Goal: Task Accomplishment & Management: Use online tool/utility

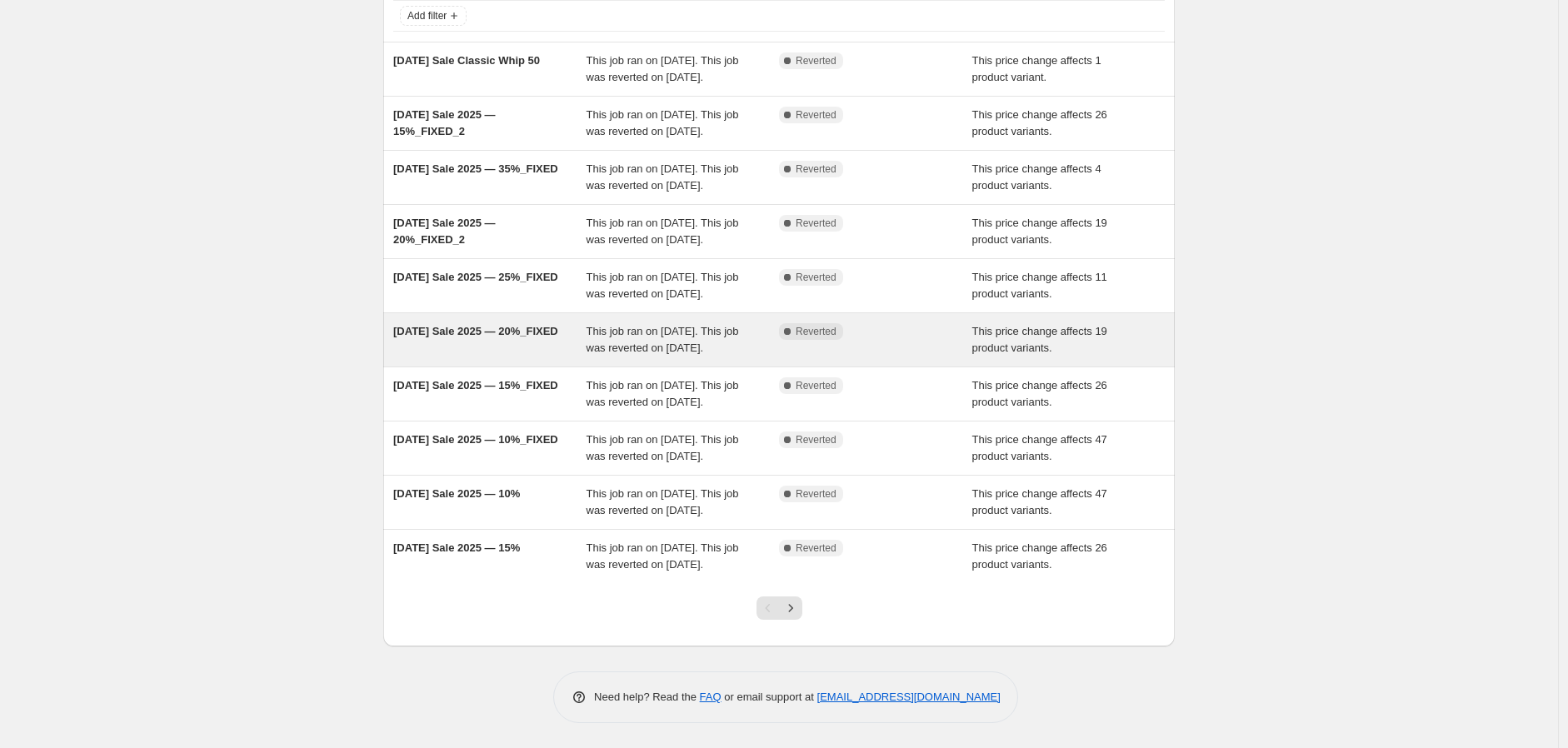
scroll to position [277, 0]
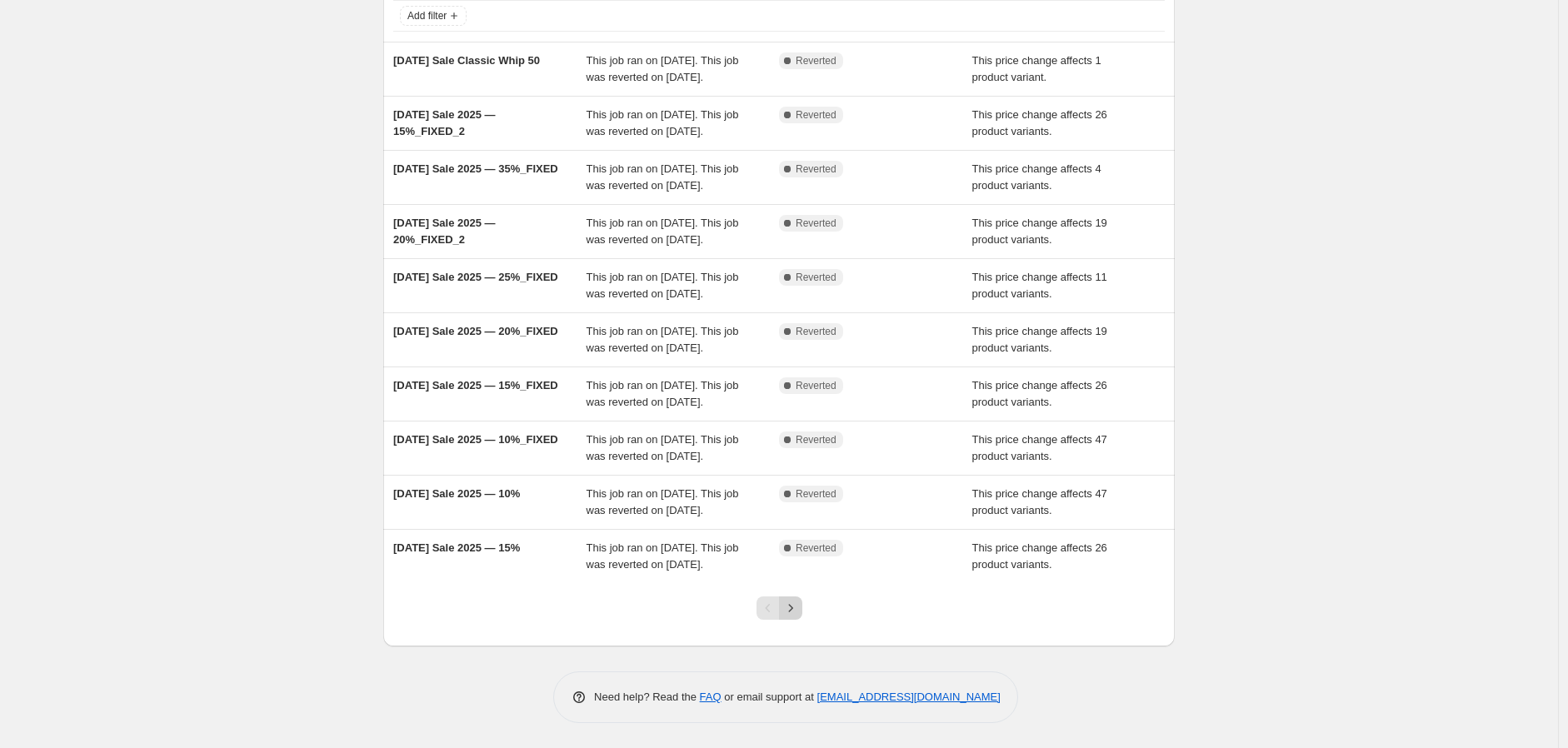
click at [793, 610] on icon "Next" at bounding box center [791, 608] width 17 height 17
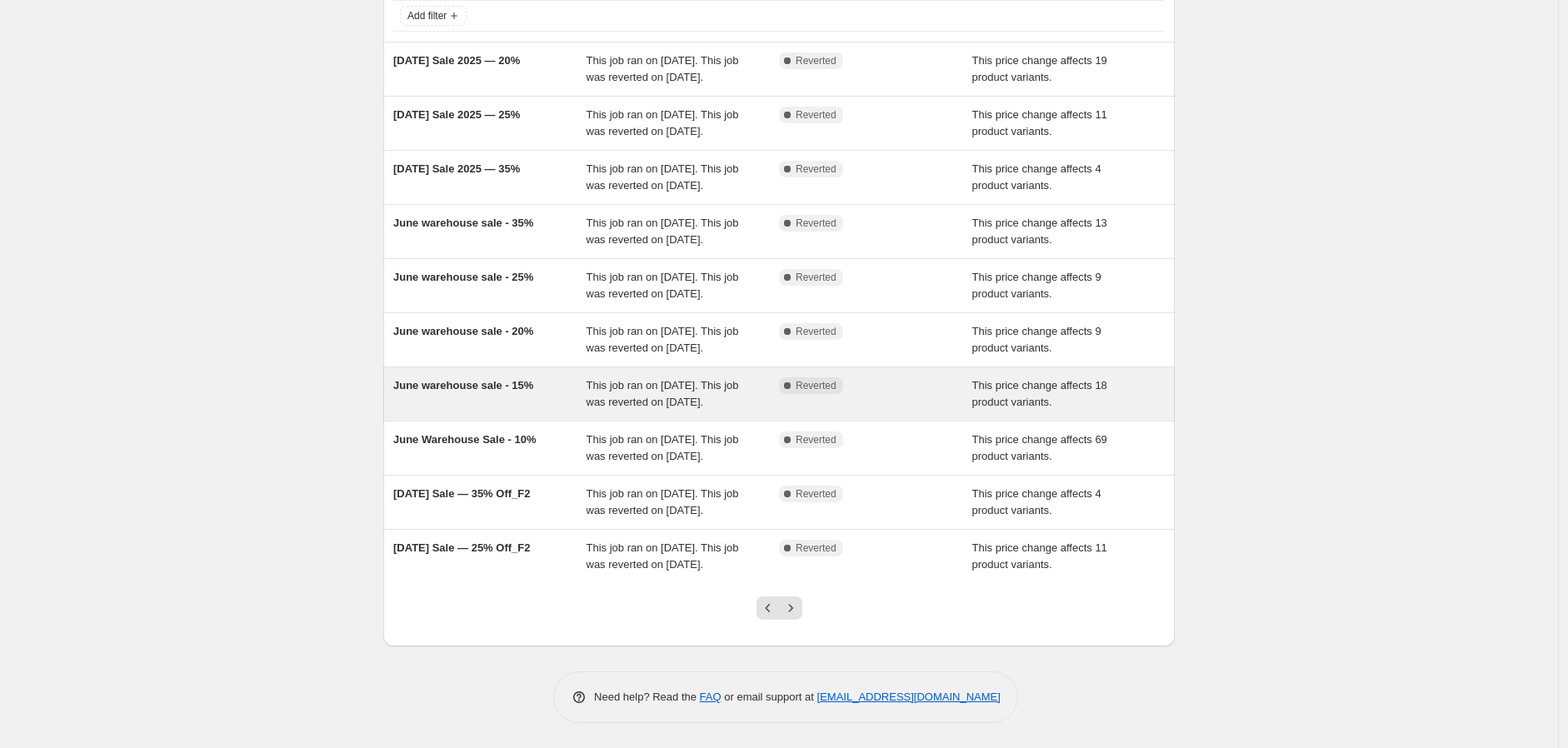
scroll to position [160, 0]
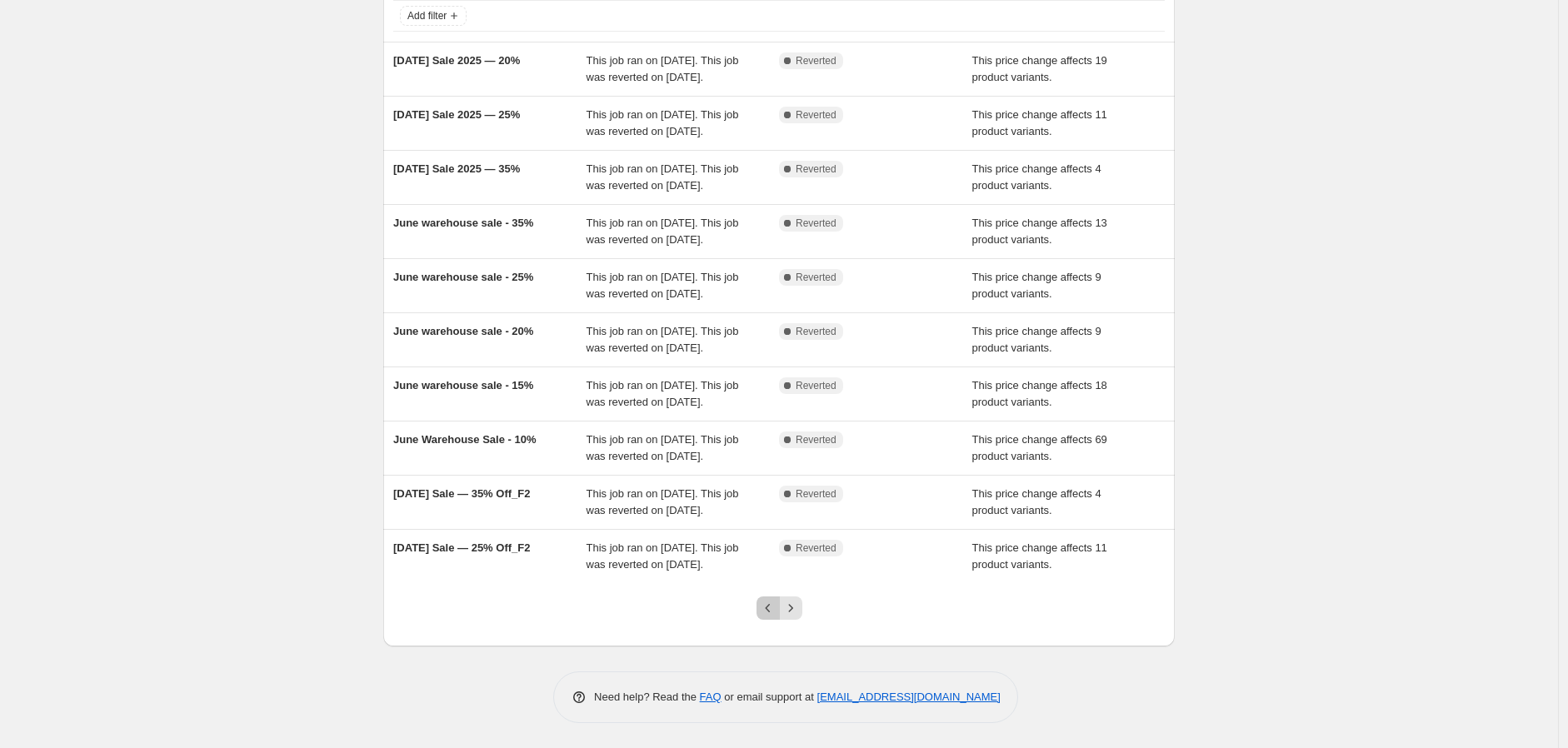
click at [770, 614] on icon "Previous" at bounding box center [768, 608] width 17 height 17
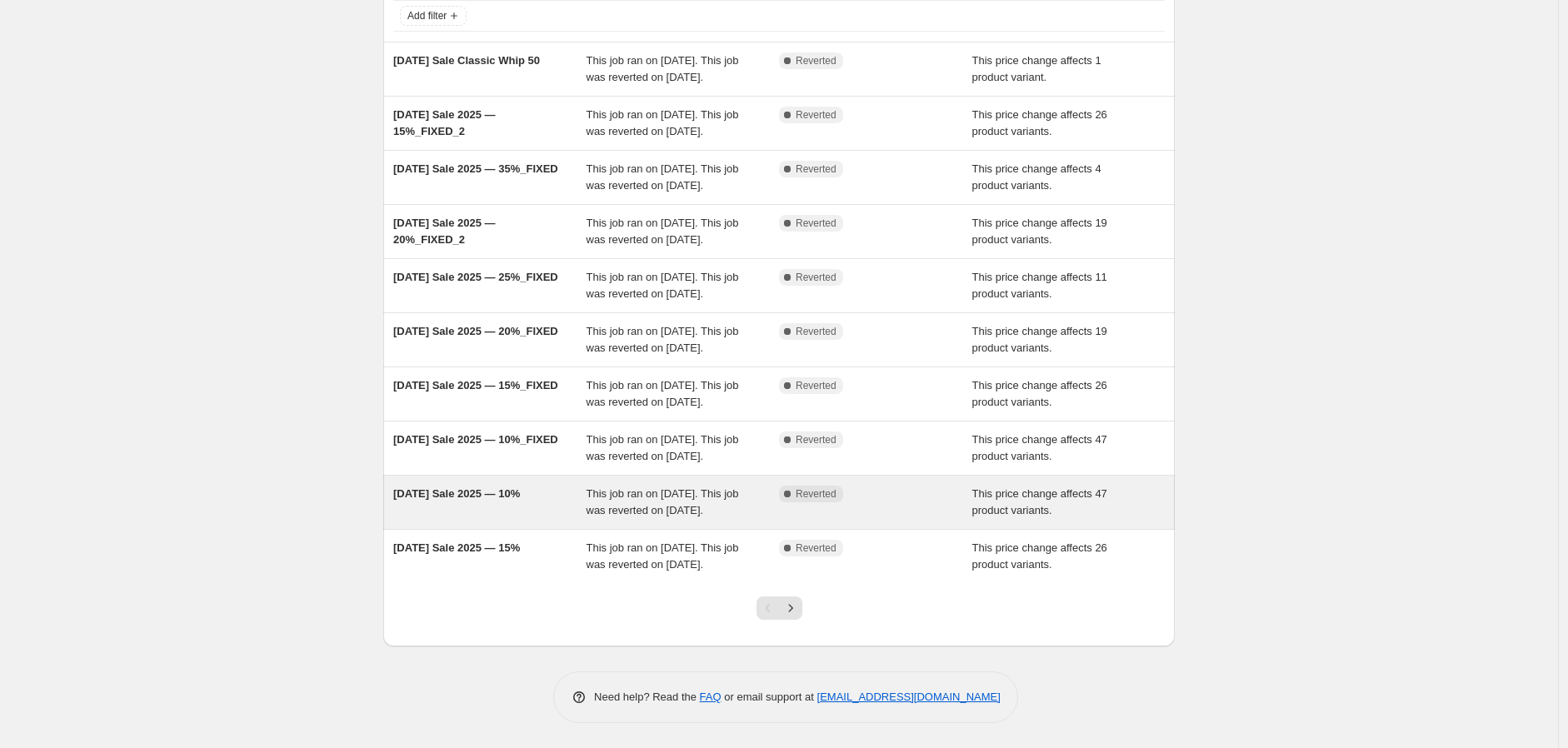
scroll to position [277, 0]
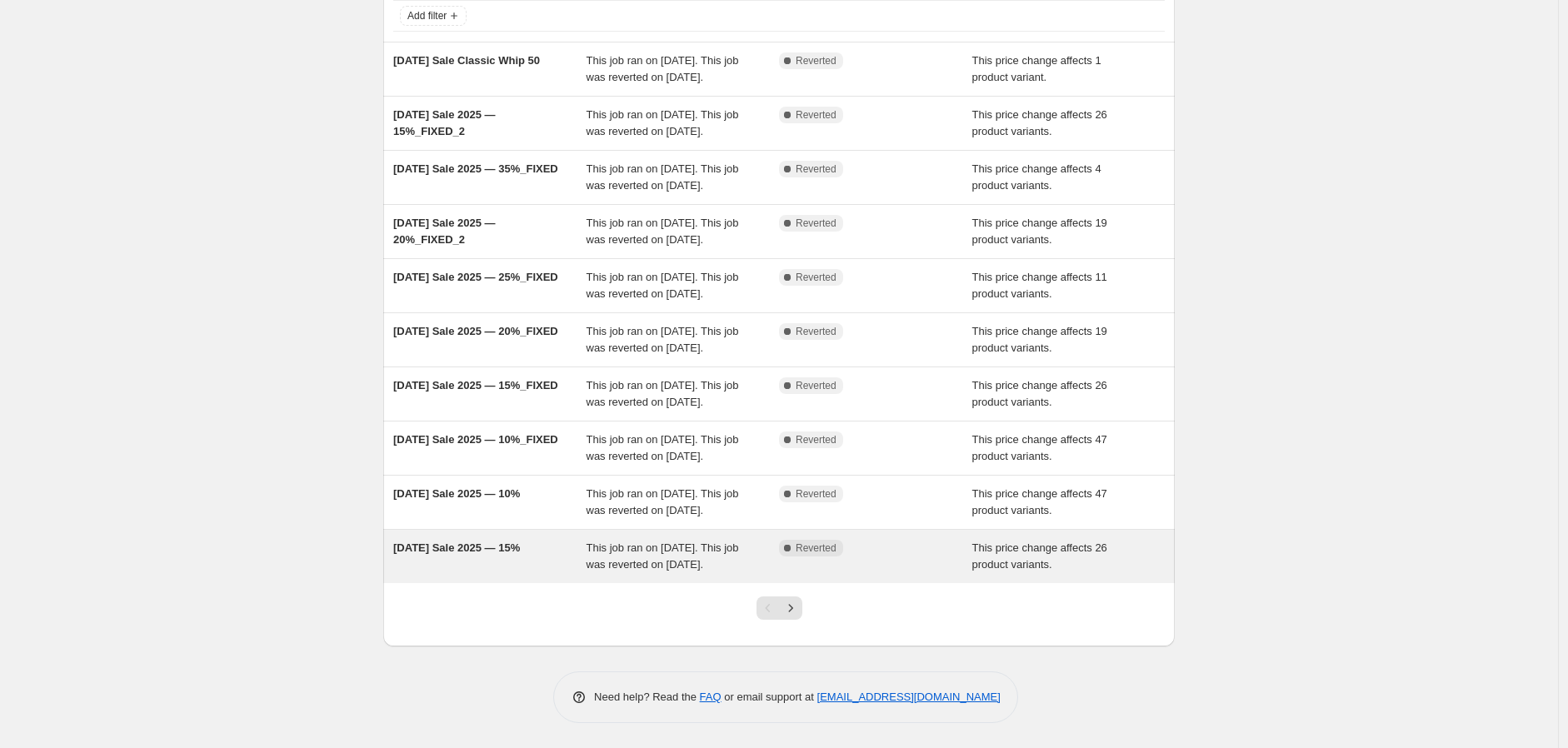
click at [880, 559] on div "Complete Reverted" at bounding box center [875, 556] width 193 height 33
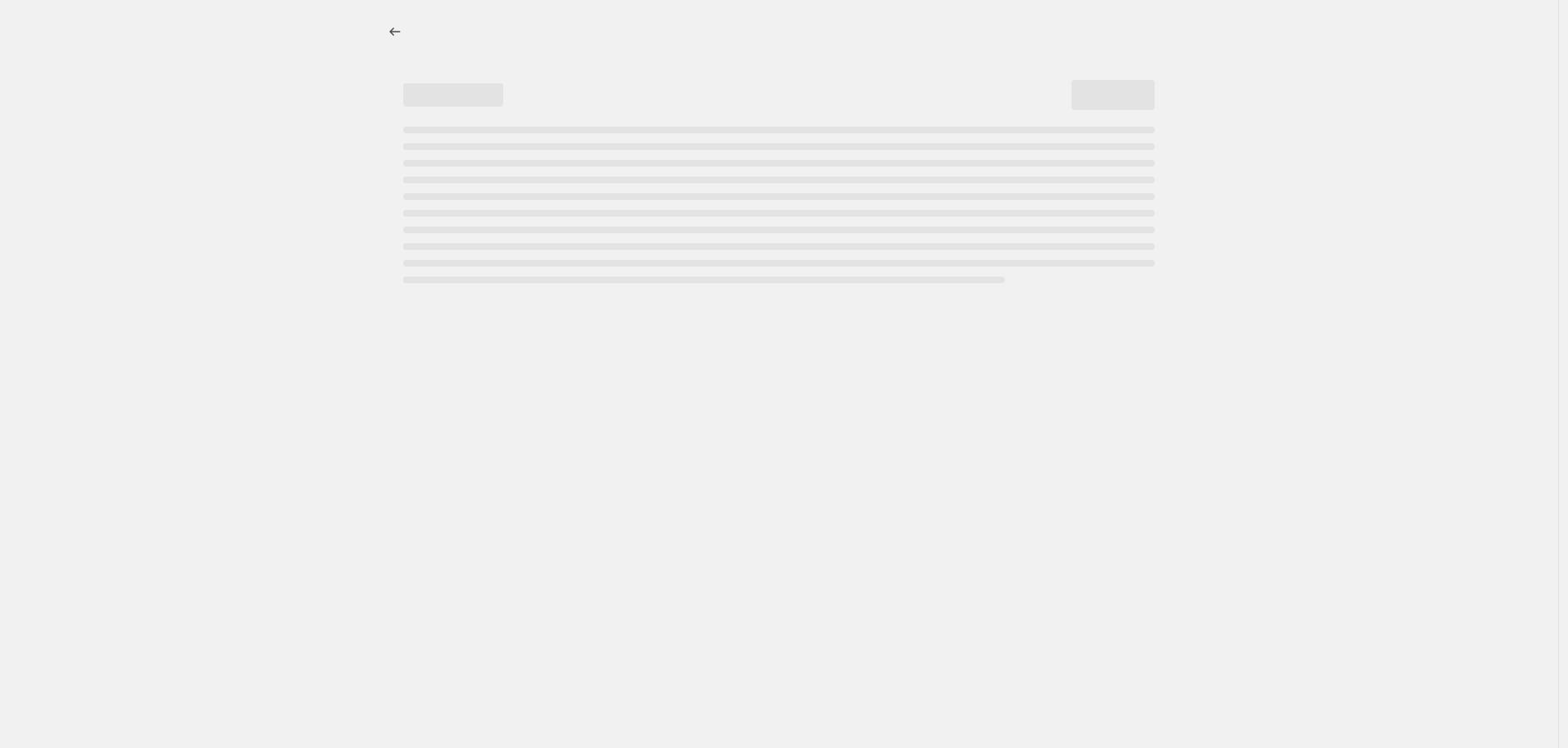
select select "no_change"
select select "pp"
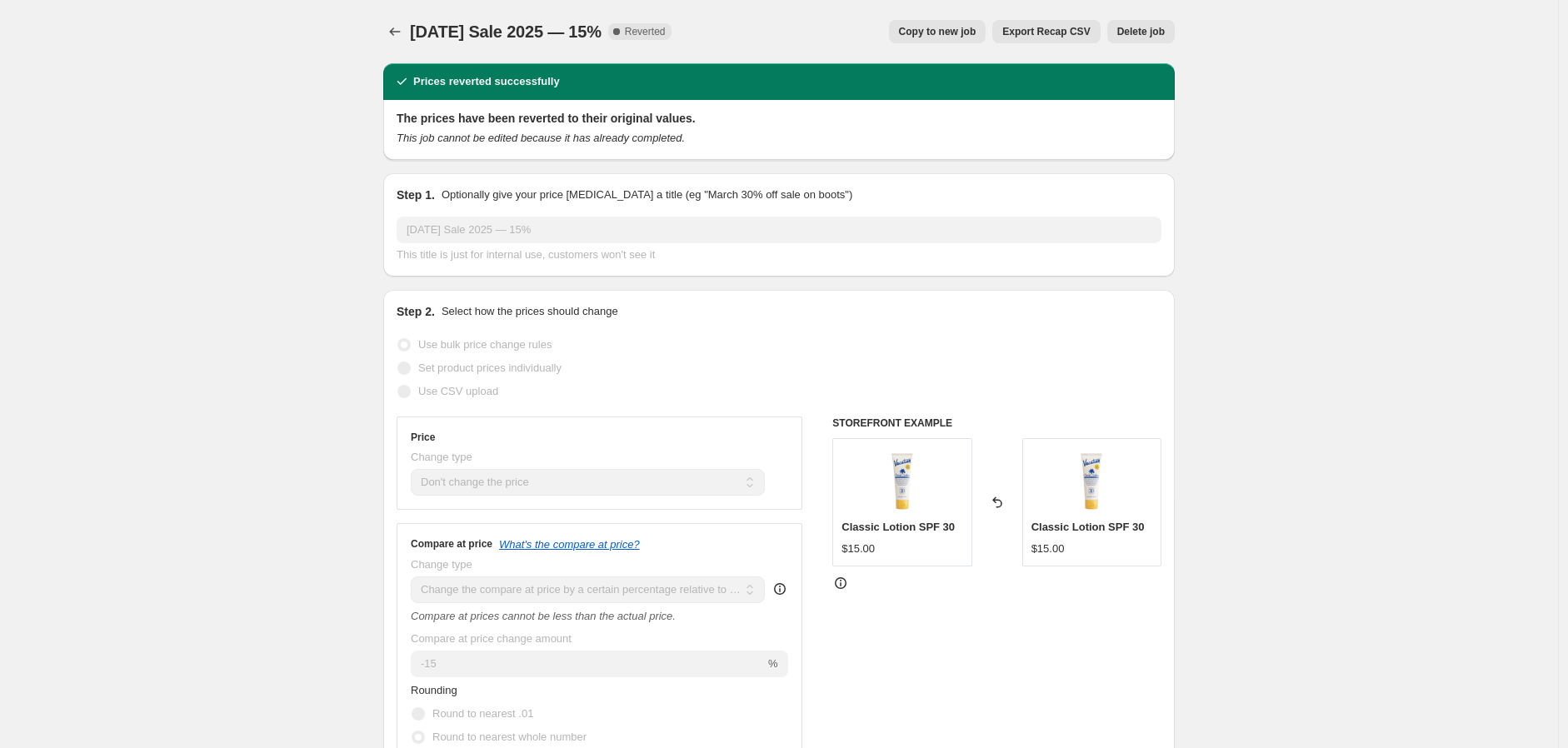
click at [403, 25] on icon "Price change jobs" at bounding box center [395, 31] width 17 height 17
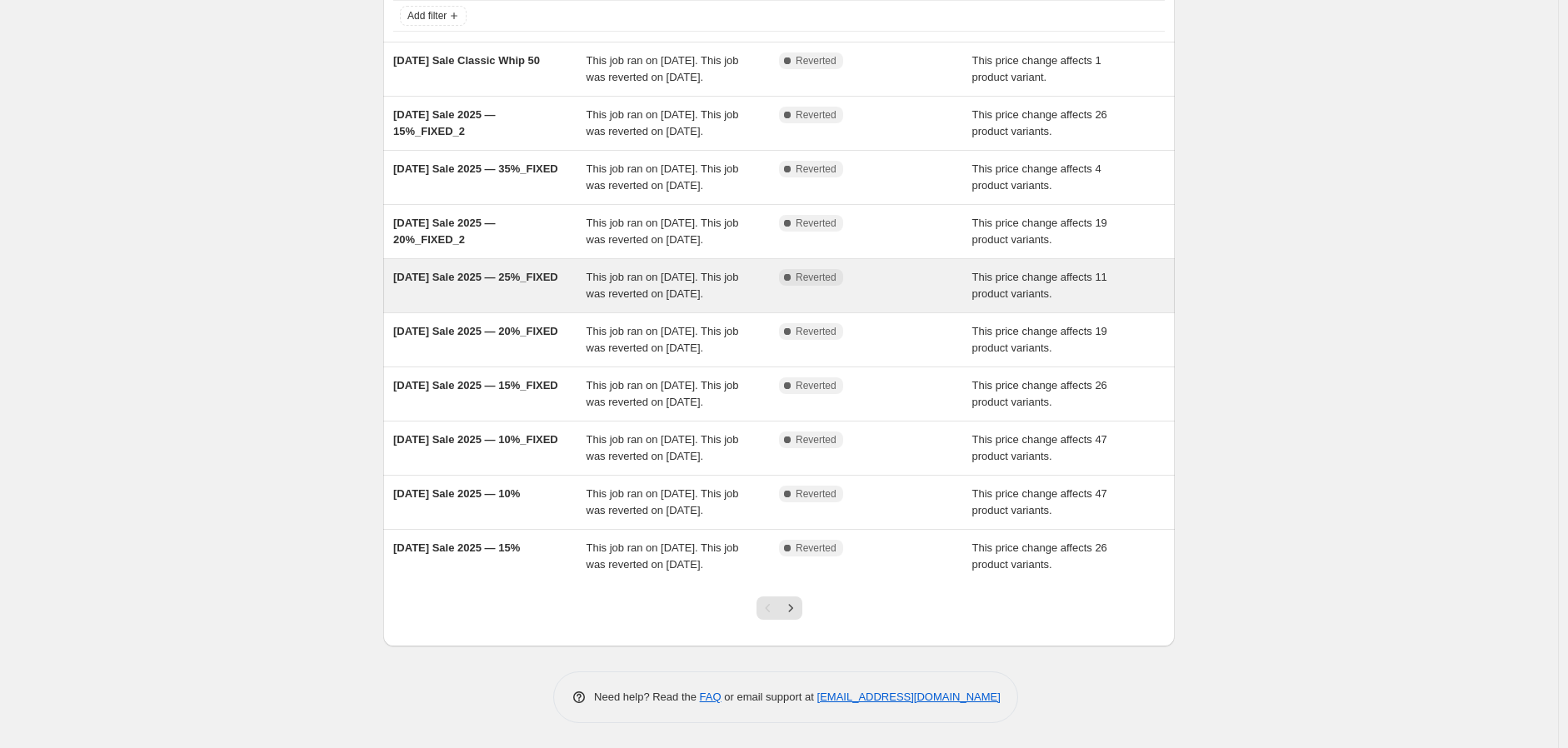
scroll to position [277, 0]
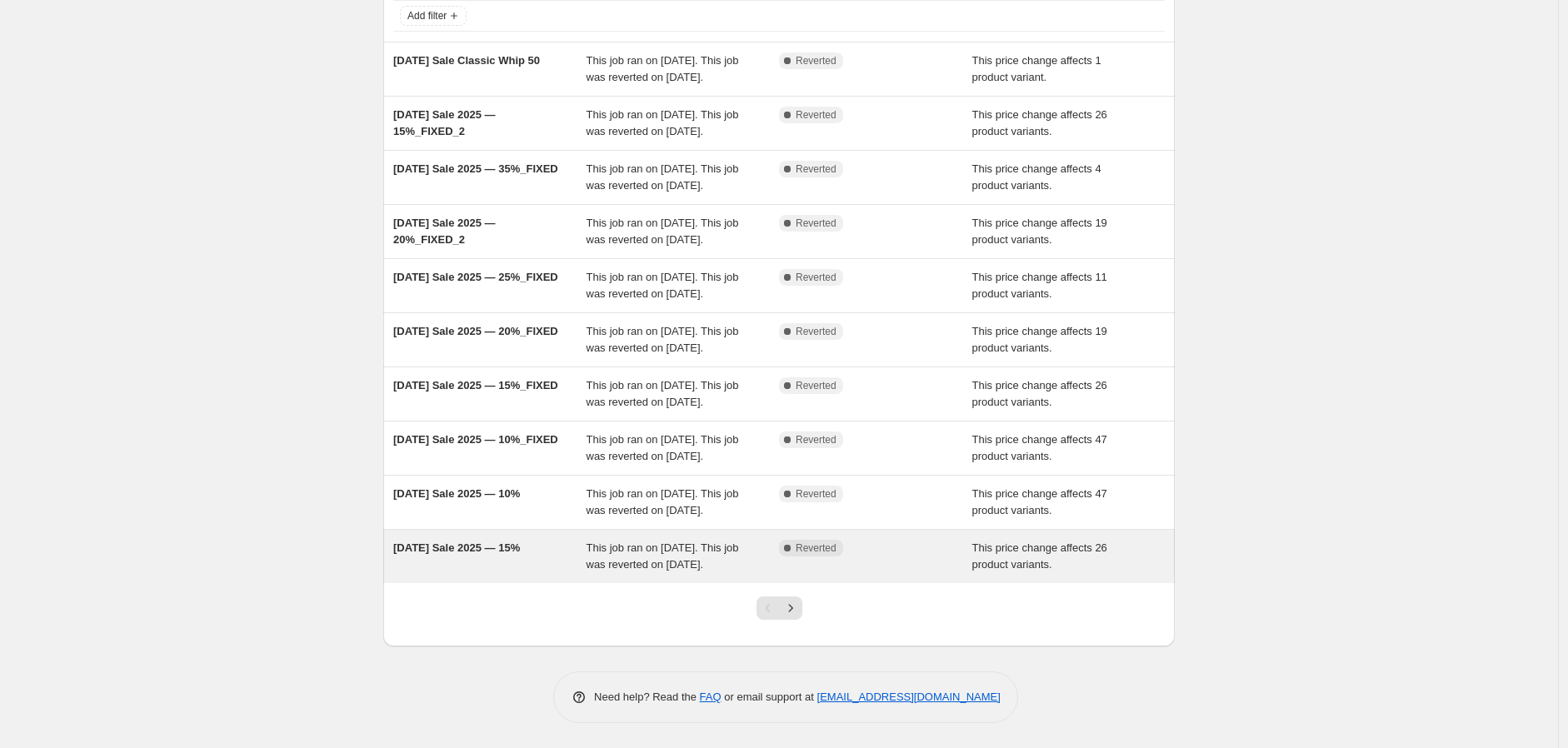
click at [831, 557] on div "Complete Reverted" at bounding box center [875, 556] width 193 height 33
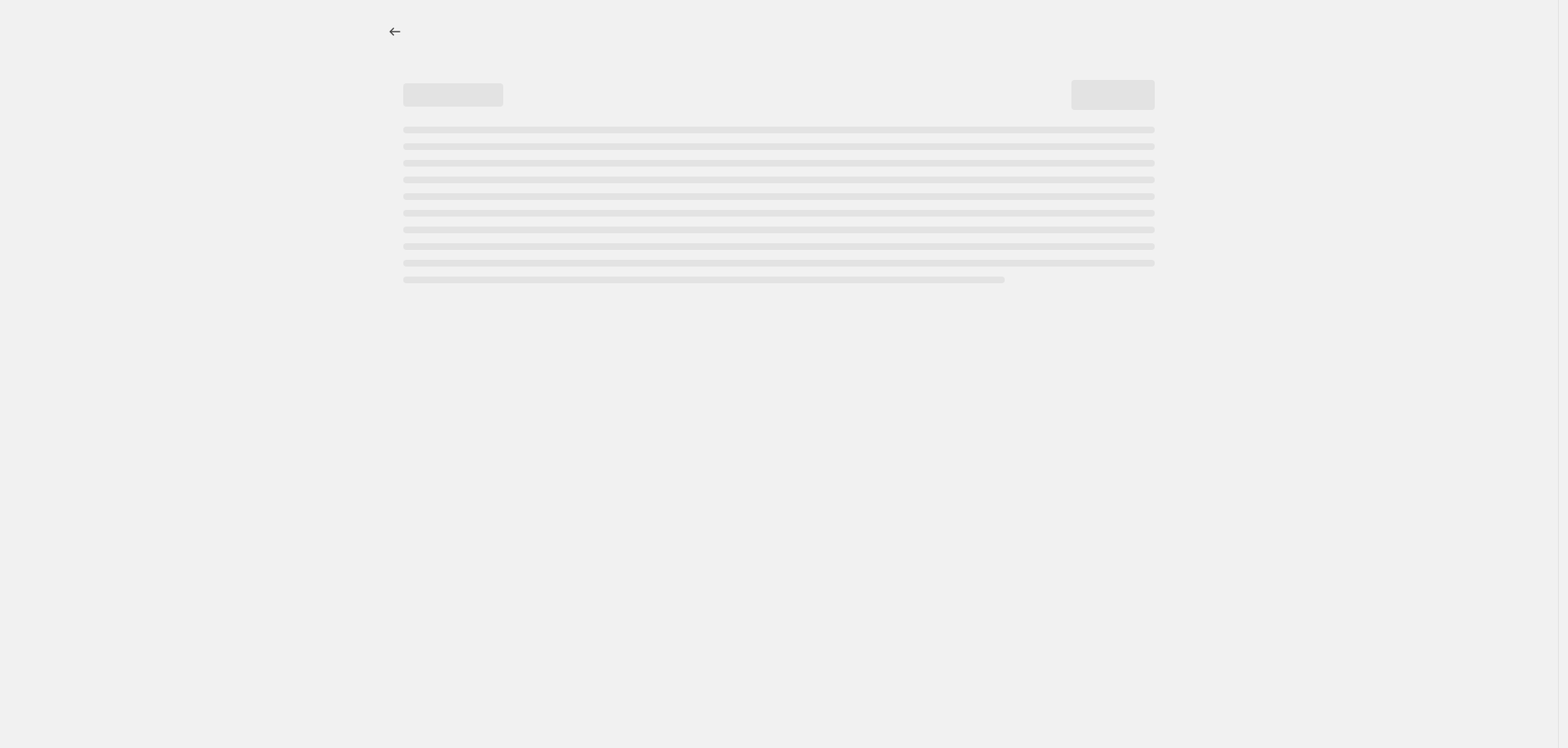
select select "no_change"
select select "pp"
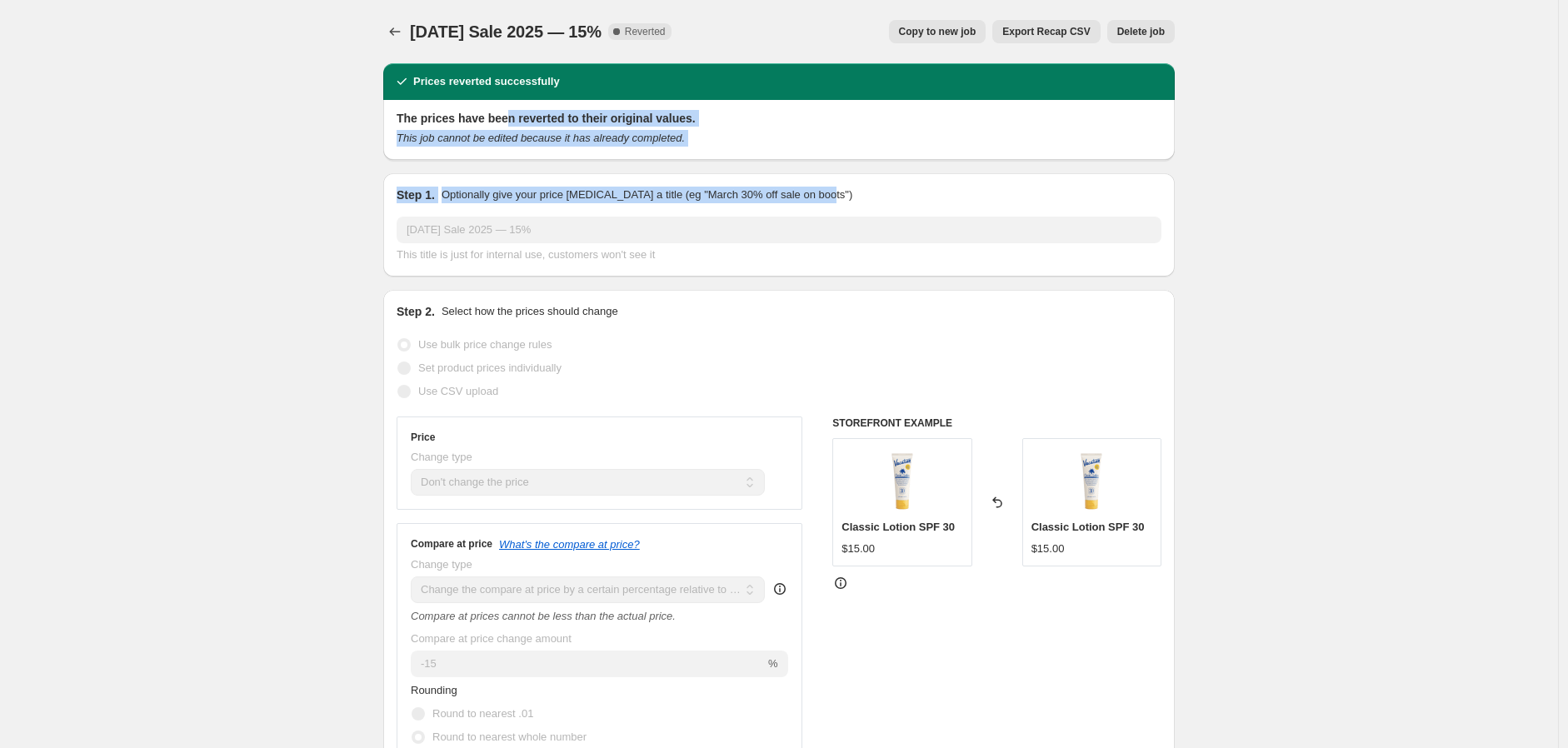
drag, startPoint x: 509, startPoint y: 112, endPoint x: 999, endPoint y: 190, distance: 496.2
click at [764, 150] on div "The prices have been reverted to their original values. This job cannot be edit…" at bounding box center [779, 129] width 792 height 60
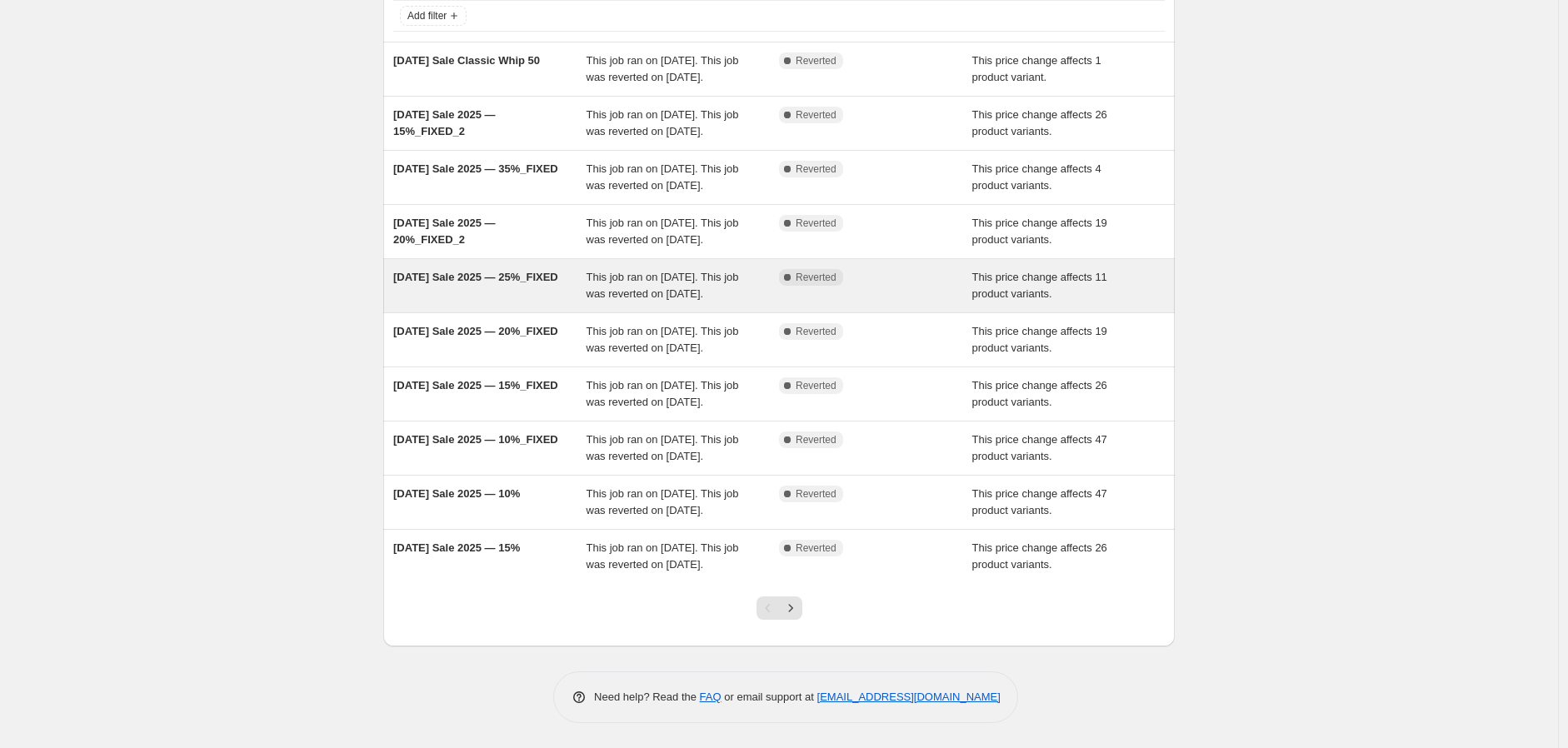
scroll to position [277, 0]
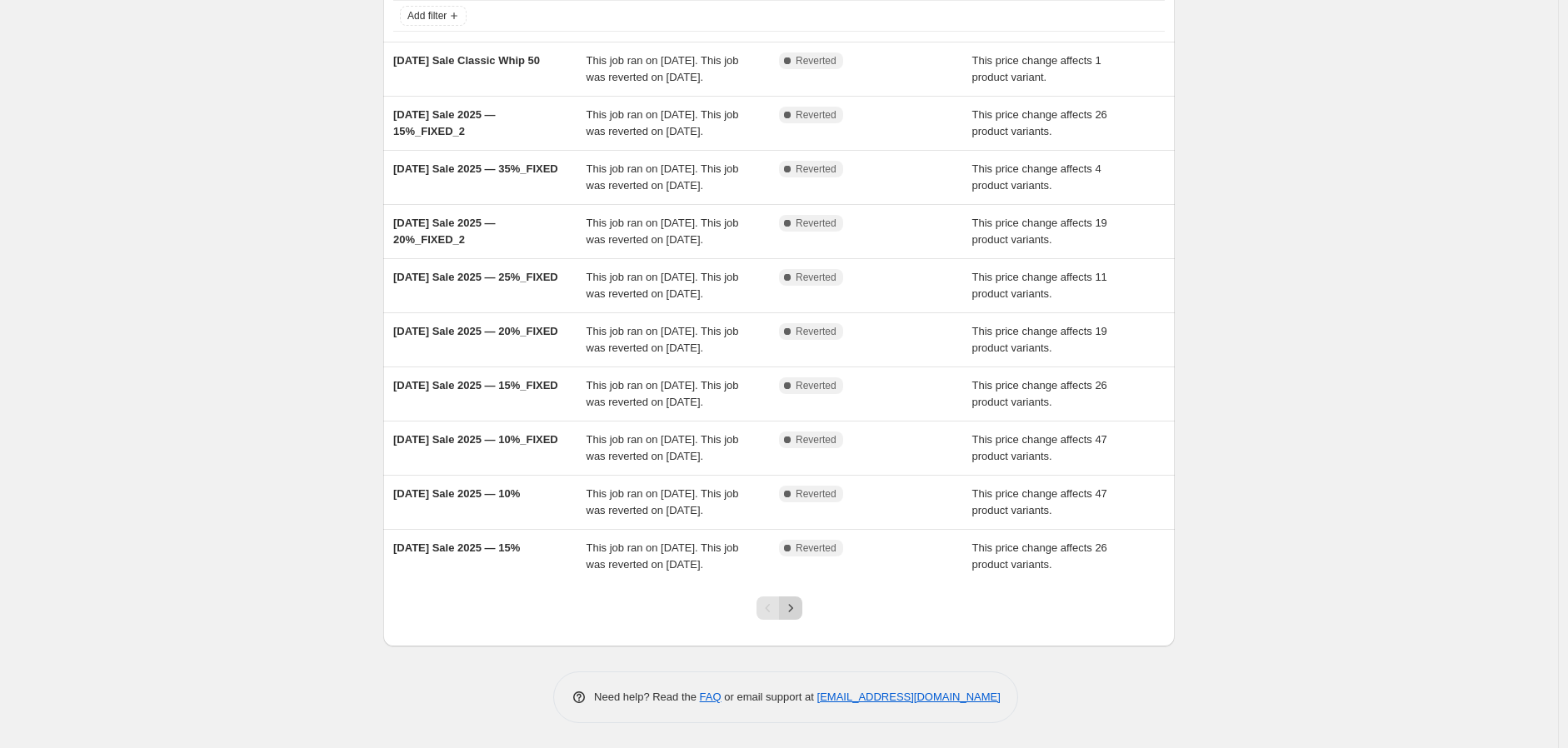
click at [796, 606] on icon "Next" at bounding box center [791, 608] width 17 height 17
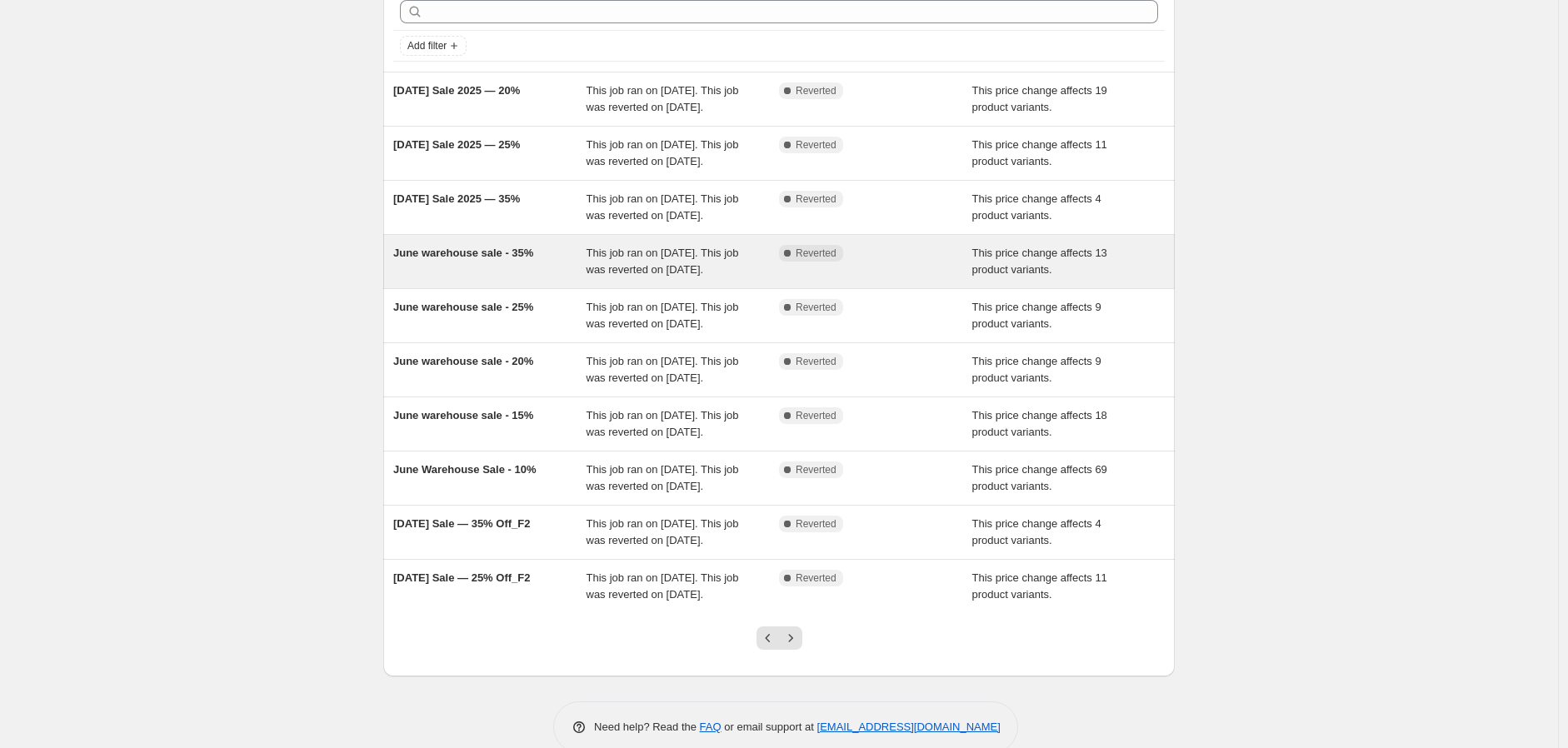
scroll to position [160, 0]
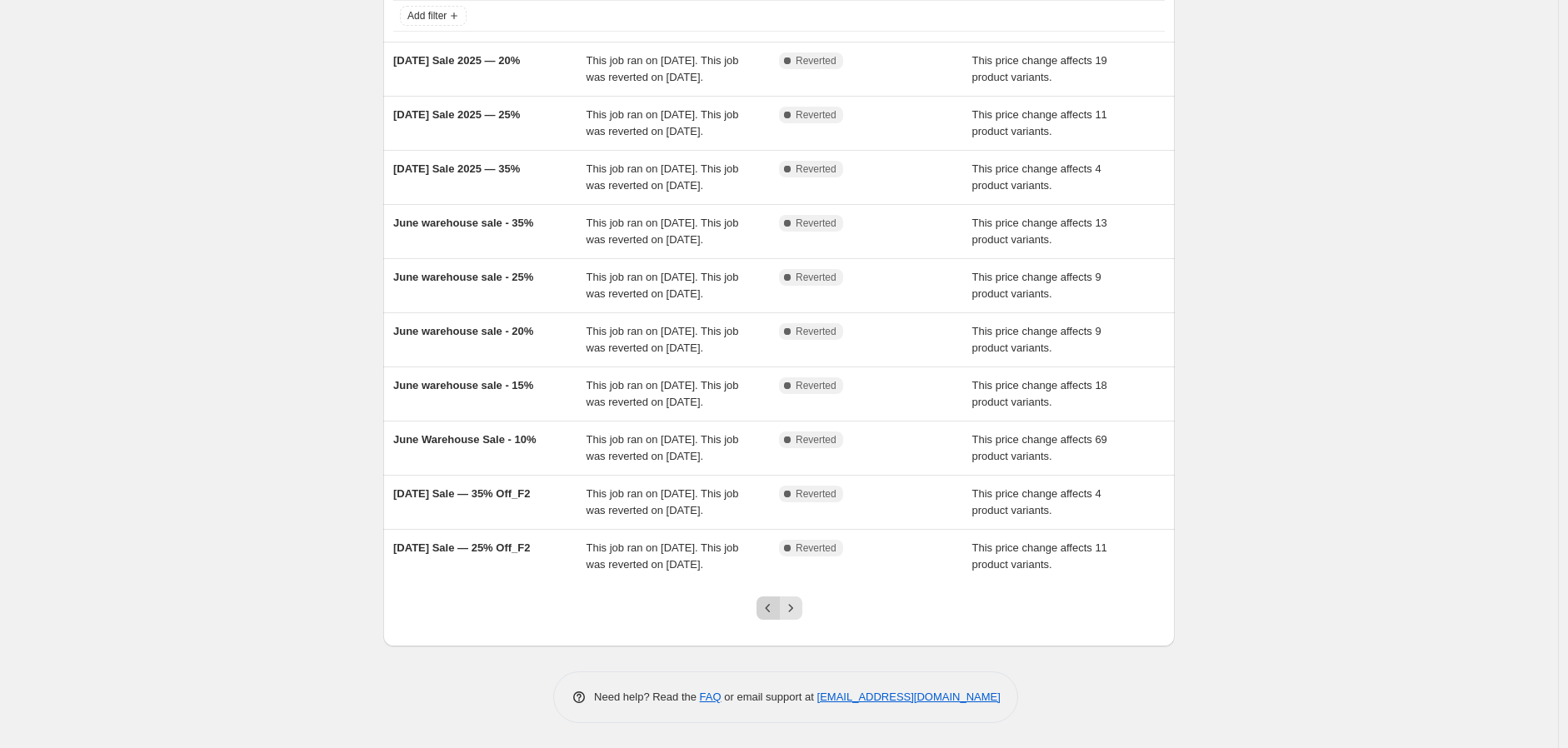
click at [760, 610] on button "Previous" at bounding box center [767, 608] width 23 height 23
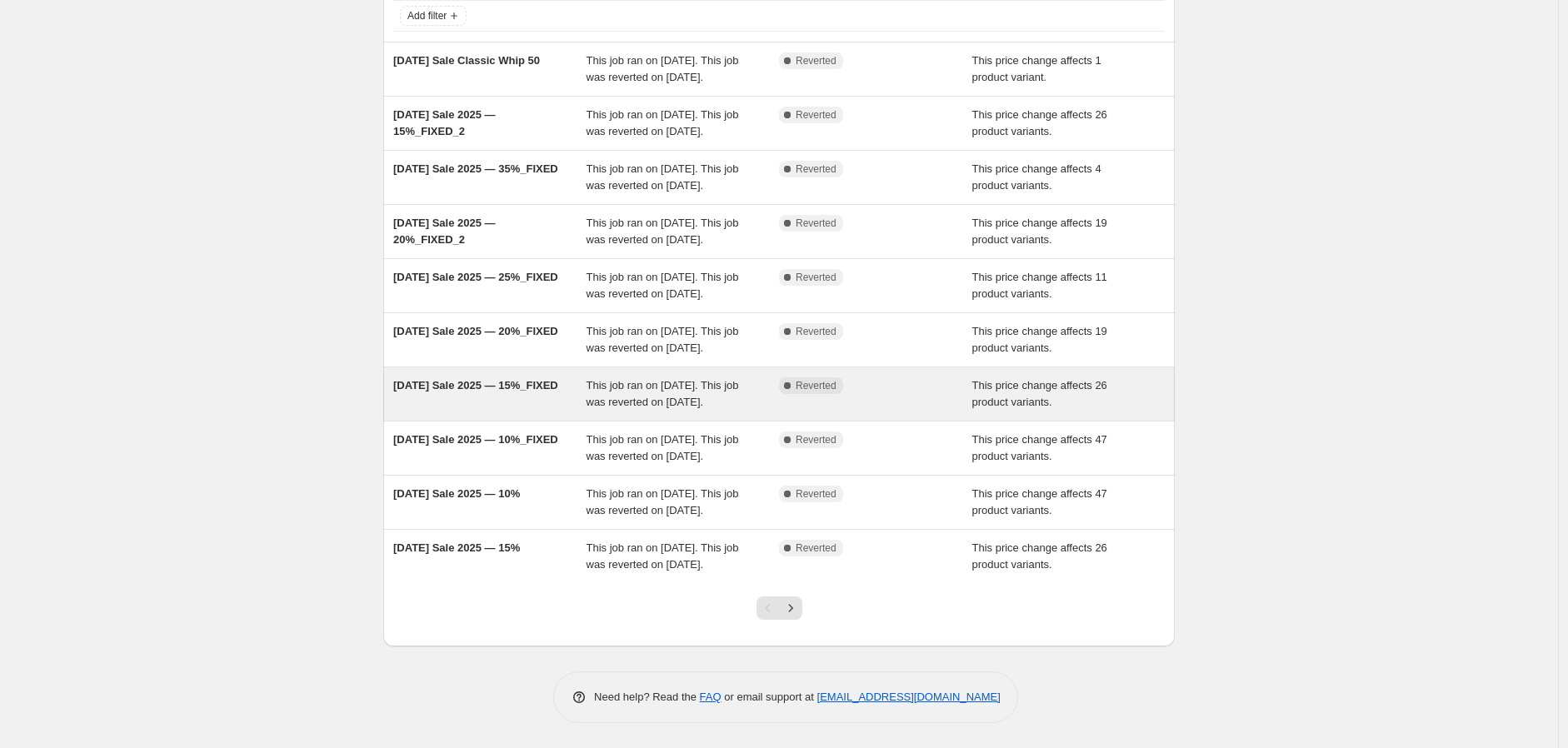
scroll to position [277, 0]
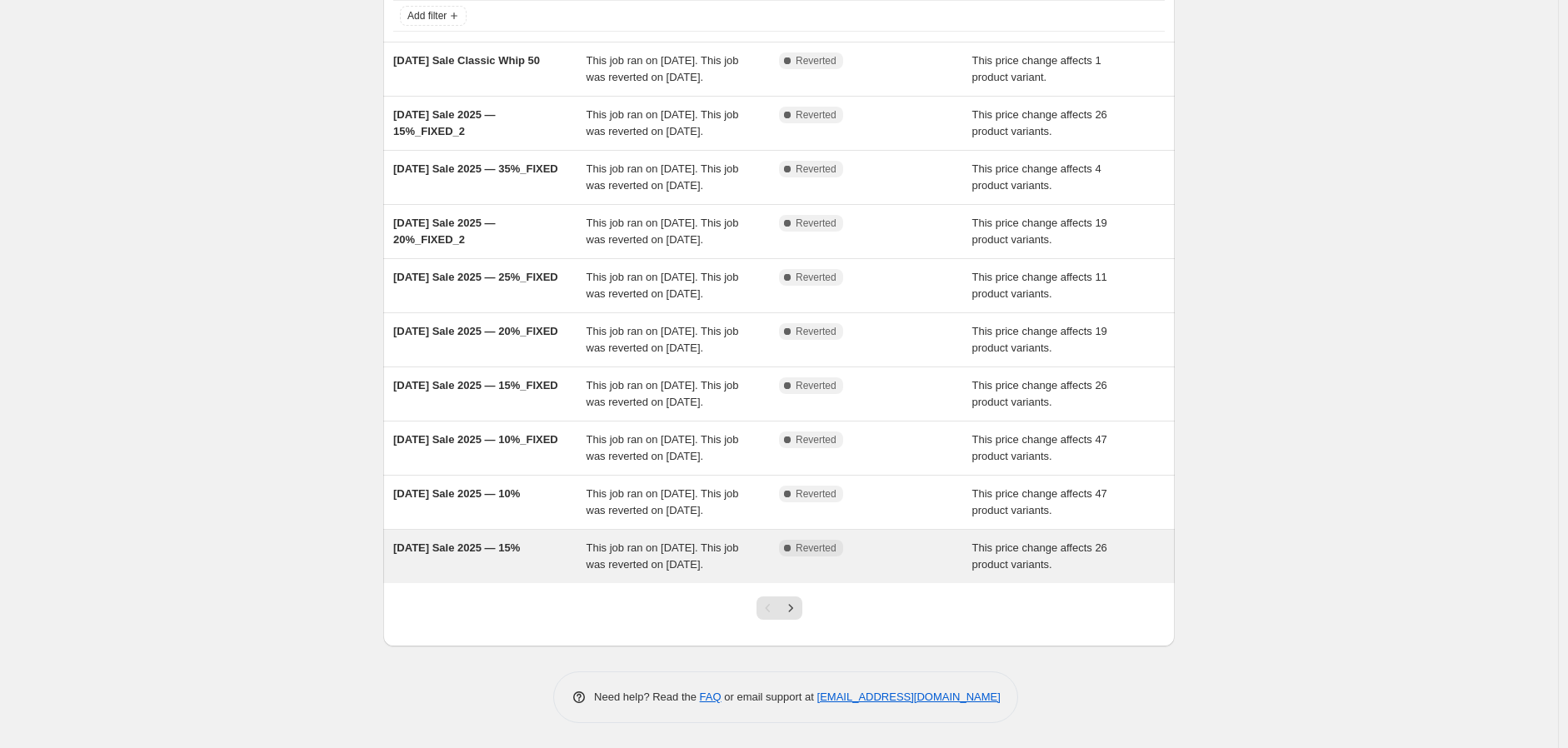
click at [643, 545] on span "This job ran on [DATE]. This job was reverted on [DATE]." at bounding box center [662, 556] width 152 height 29
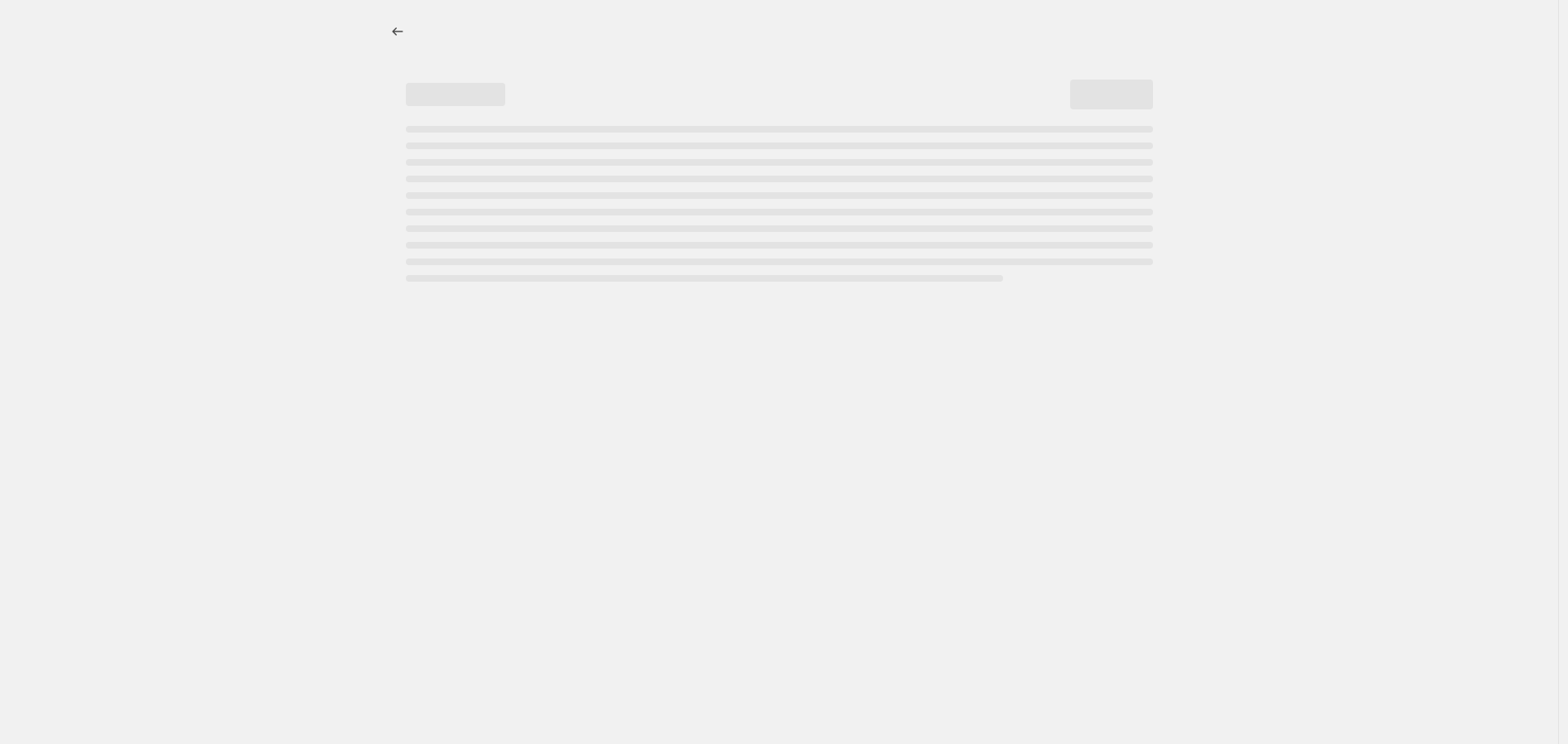
select select "no_change"
select select "pp"
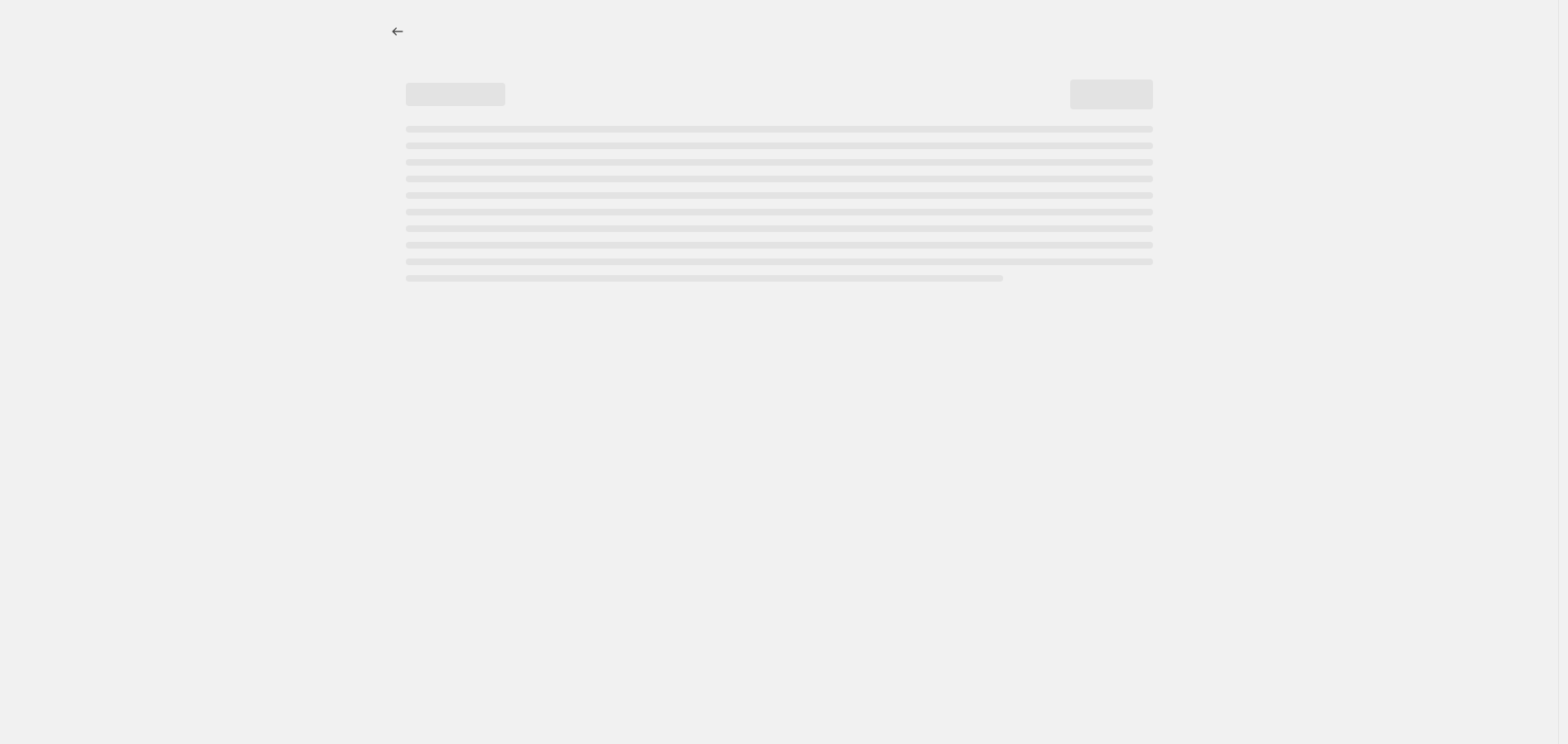
select select "no_change"
select select "pp"
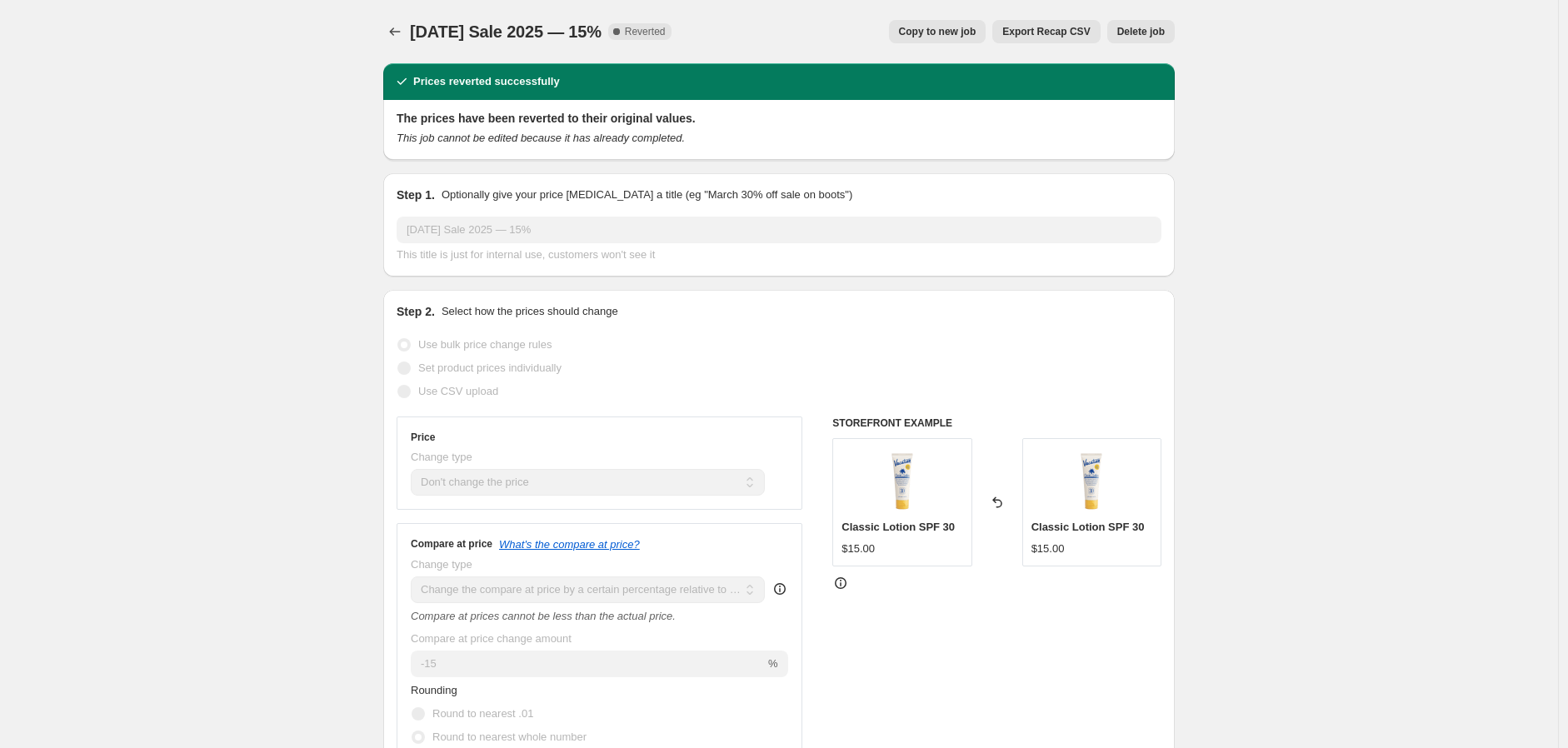
click at [1156, 31] on span "Delete job" at bounding box center [1141, 31] width 48 height 14
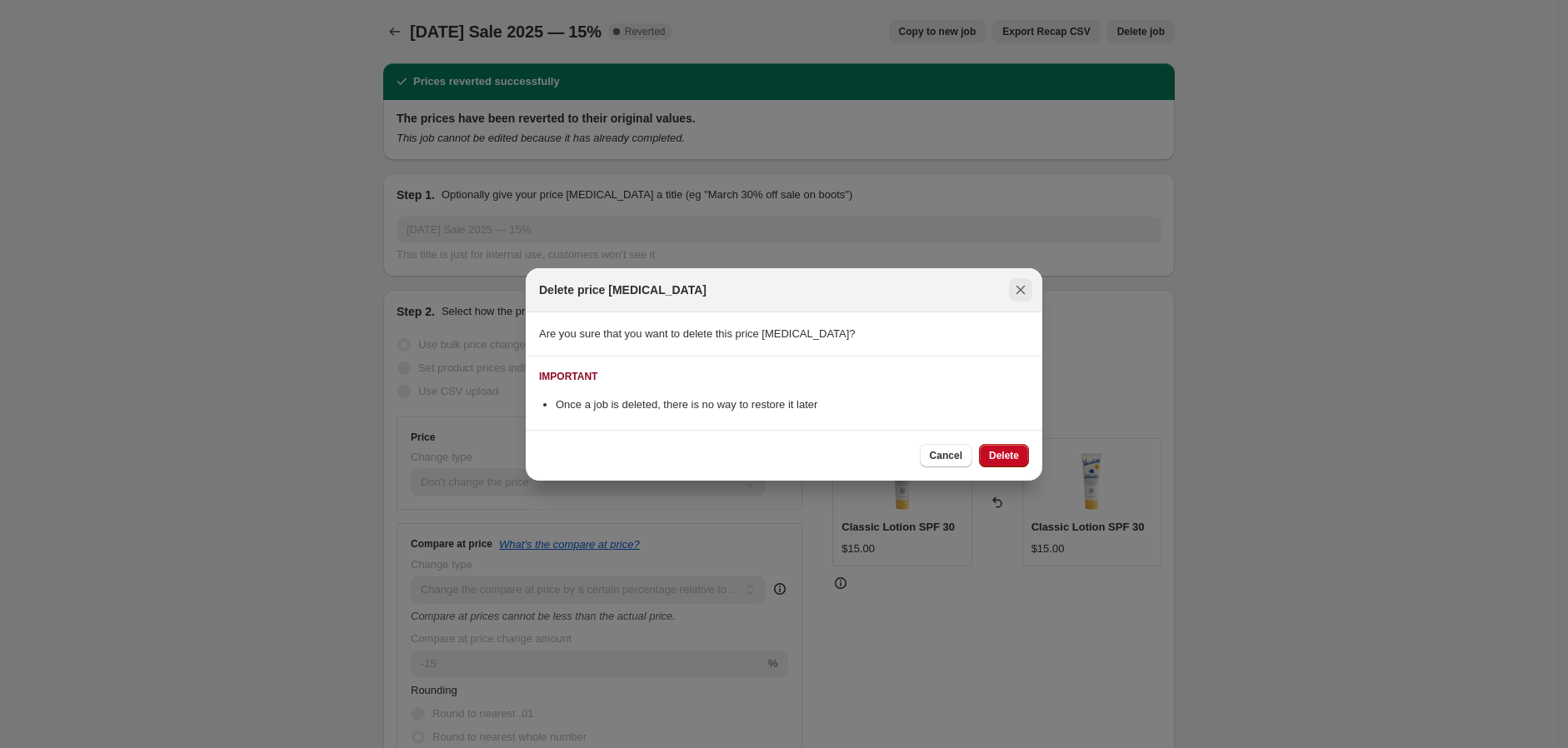
click at [1019, 293] on icon "Close" at bounding box center [1021, 290] width 17 height 17
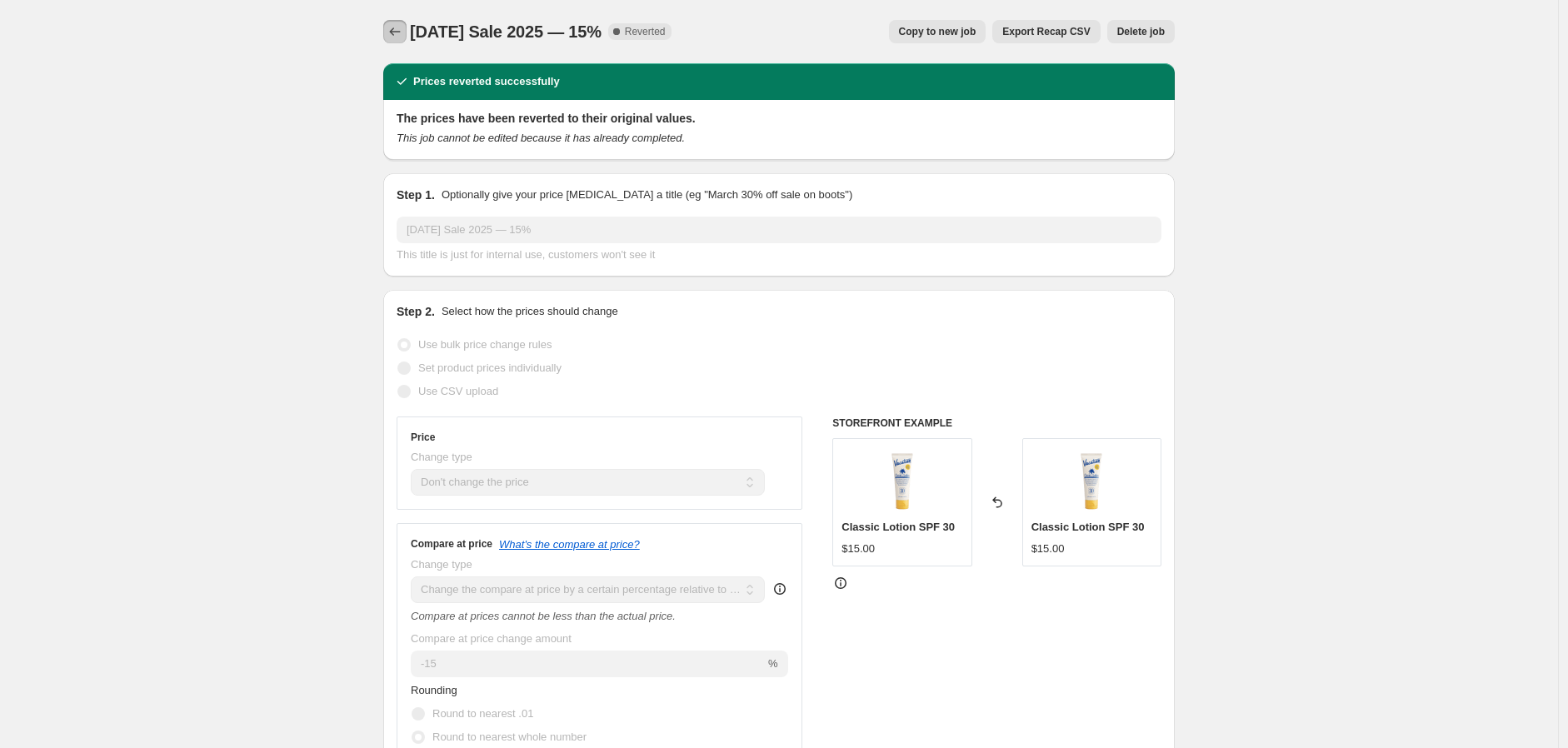
click at [398, 33] on icon "Price change jobs" at bounding box center [395, 31] width 17 height 17
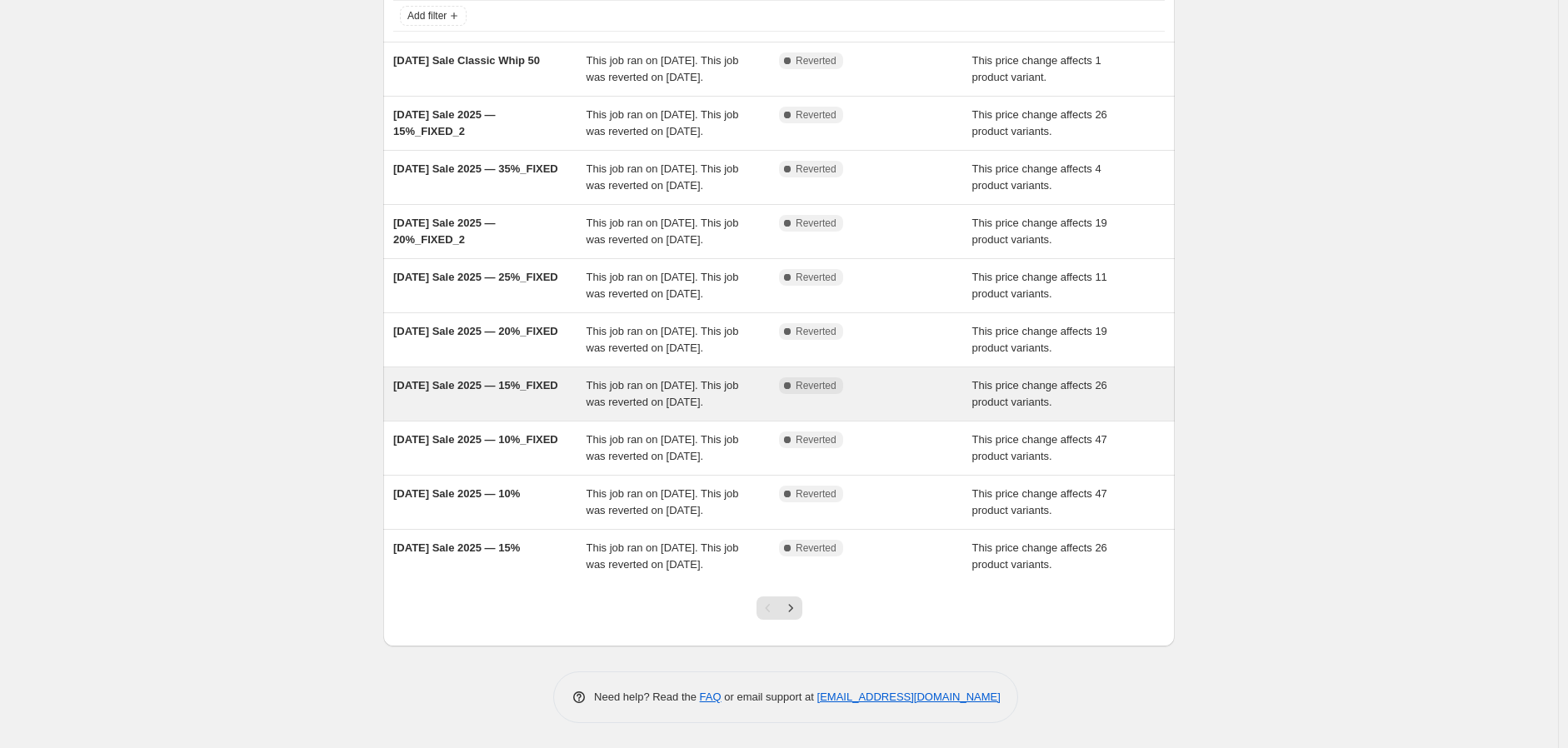
scroll to position [277, 0]
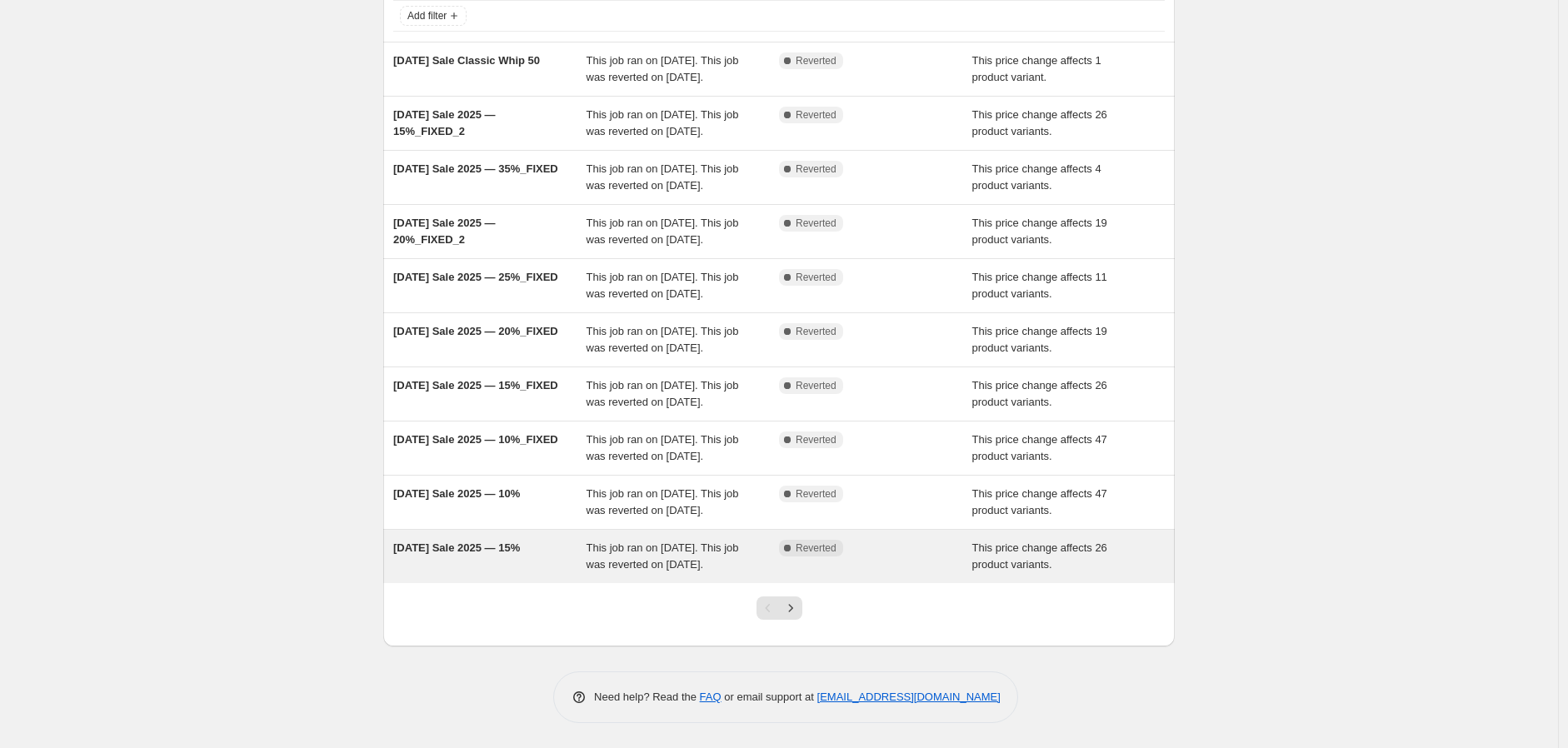
click at [601, 547] on span "This job ran on [DATE]. This job was reverted on [DATE]." at bounding box center [662, 556] width 152 height 29
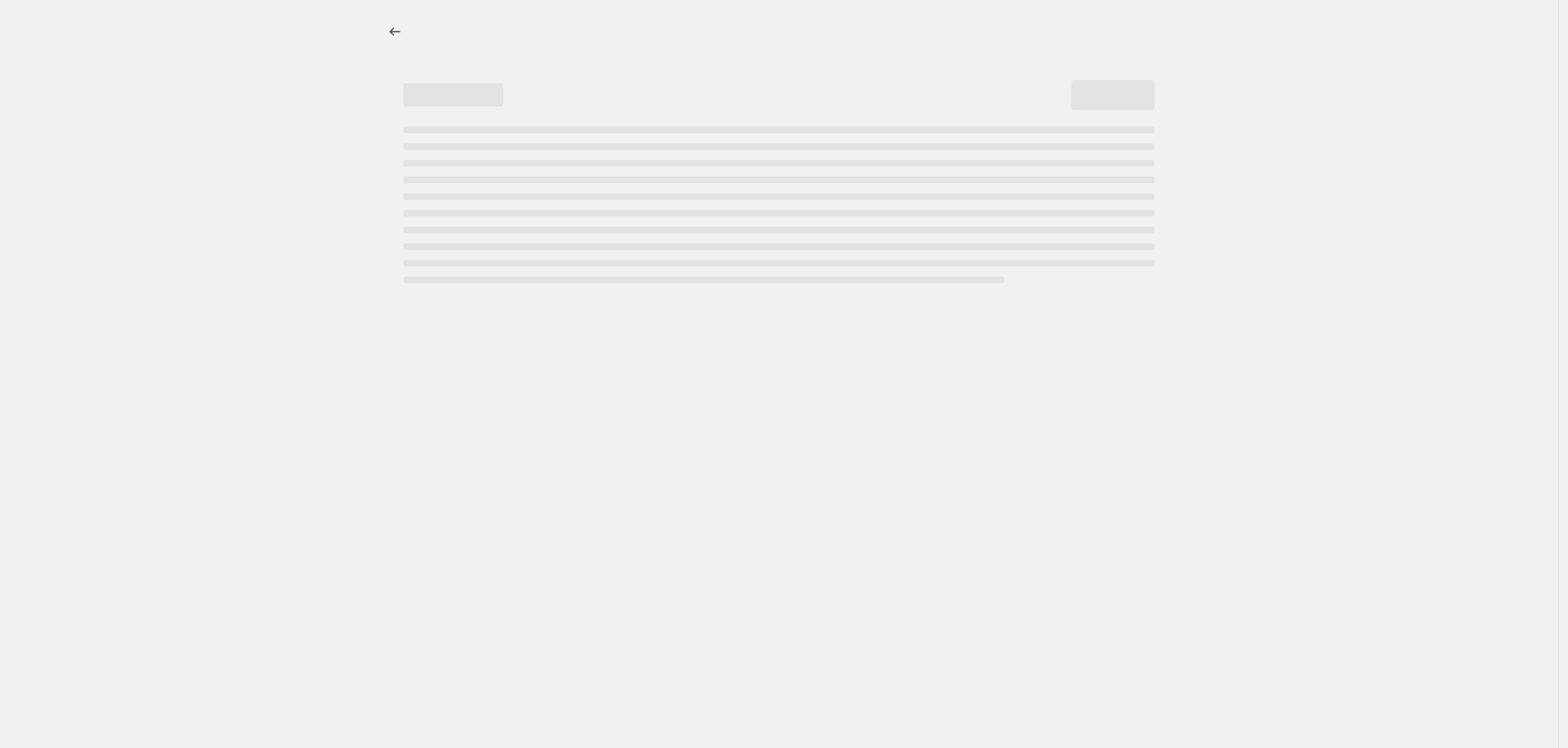
select select "no_change"
select select "pp"
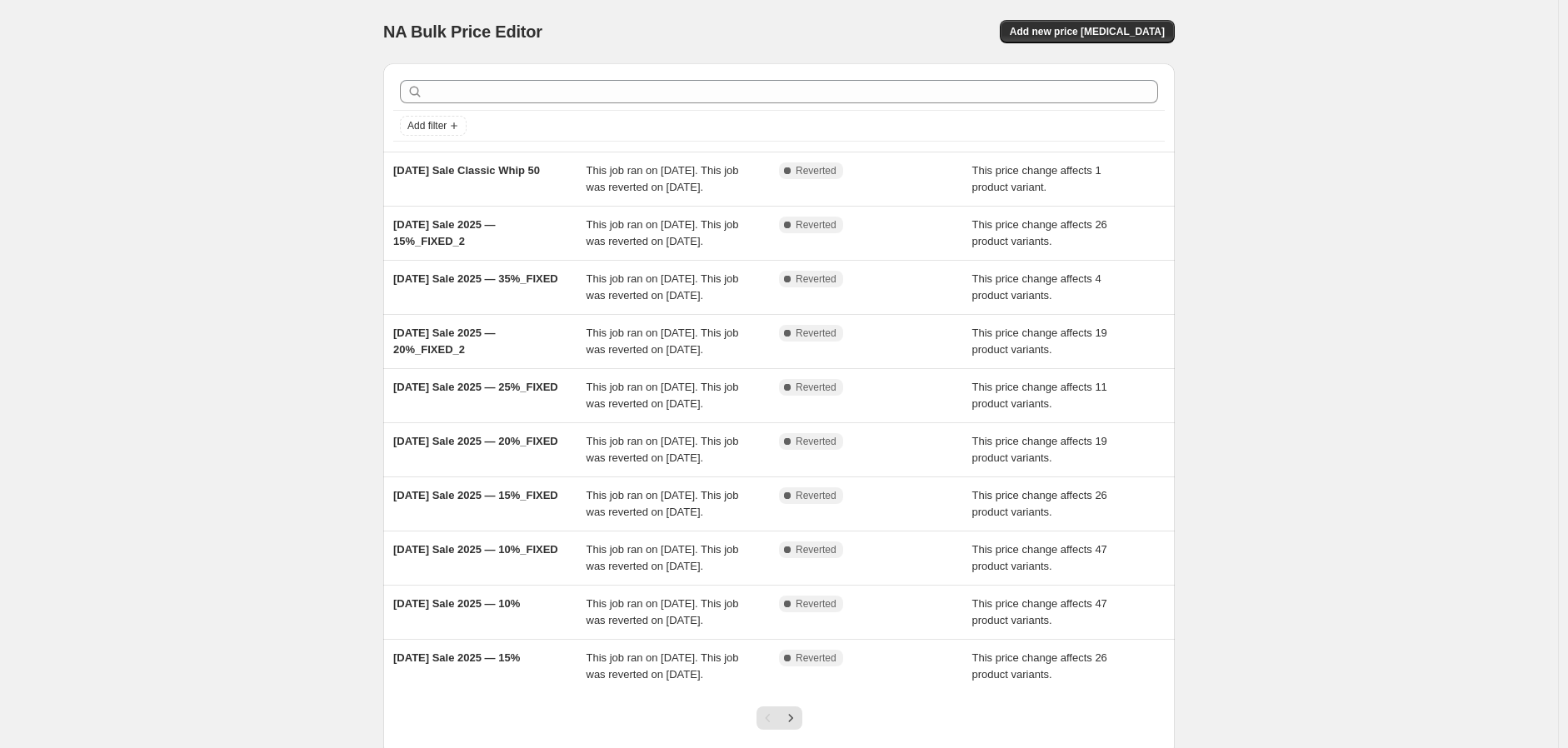
drag, startPoint x: 277, startPoint y: 157, endPoint x: 157, endPoint y: 71, distance: 147.6
click at [275, 157] on div "NA Bulk Price Editor. This page is ready NA Bulk Price Editor Add new price [ME…" at bounding box center [779, 429] width 1558 height 858
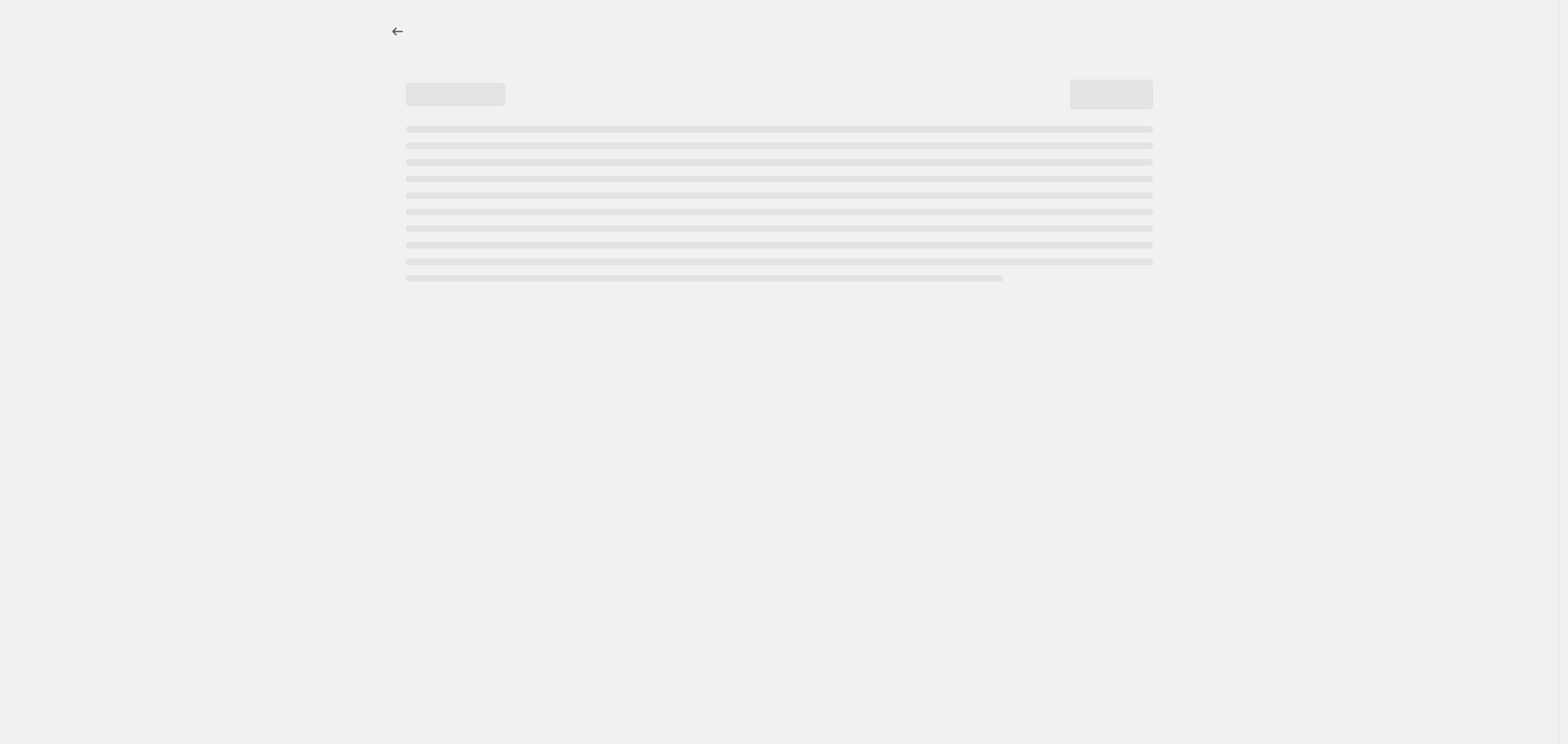
select select "no_change"
select select "pp"
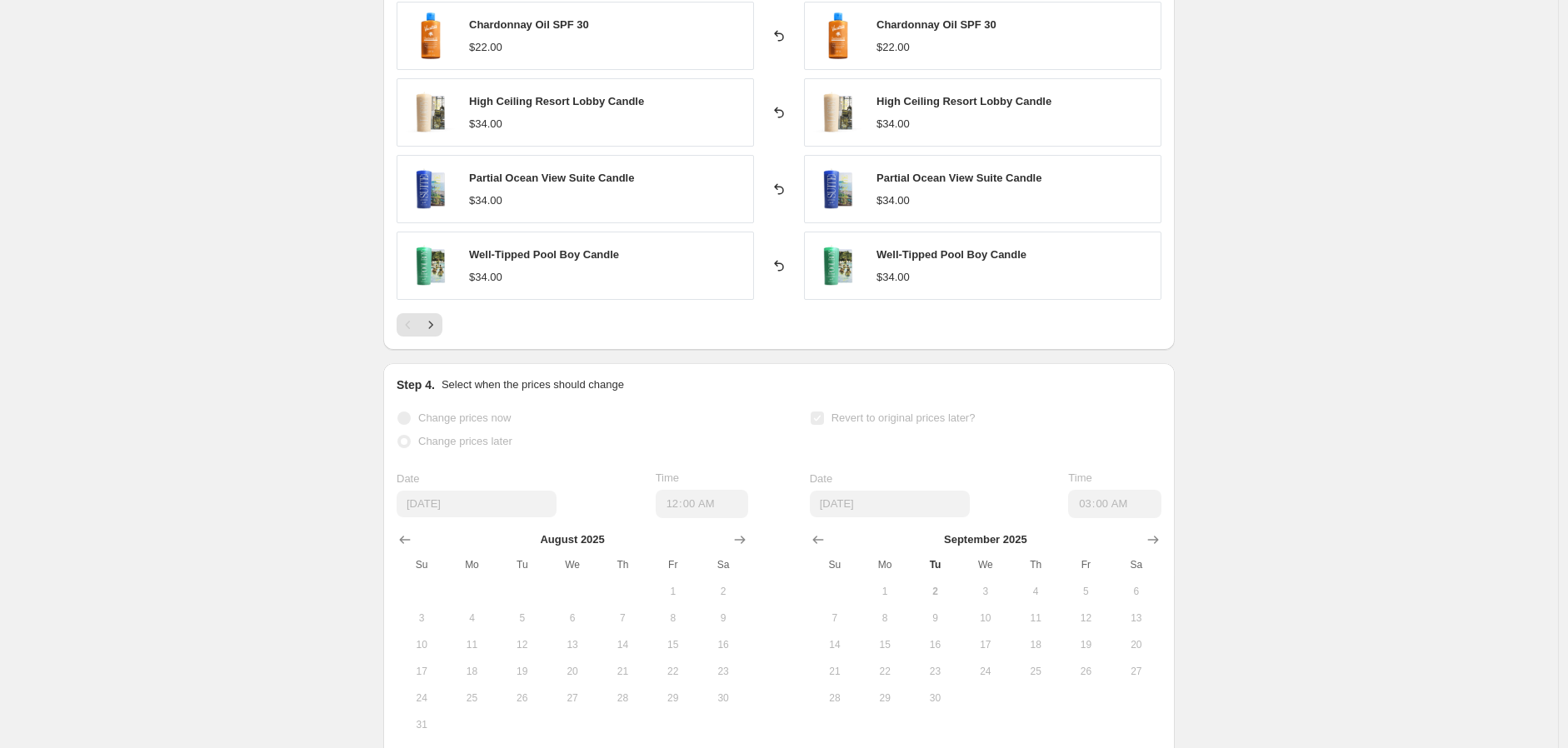
scroll to position [1376, 0]
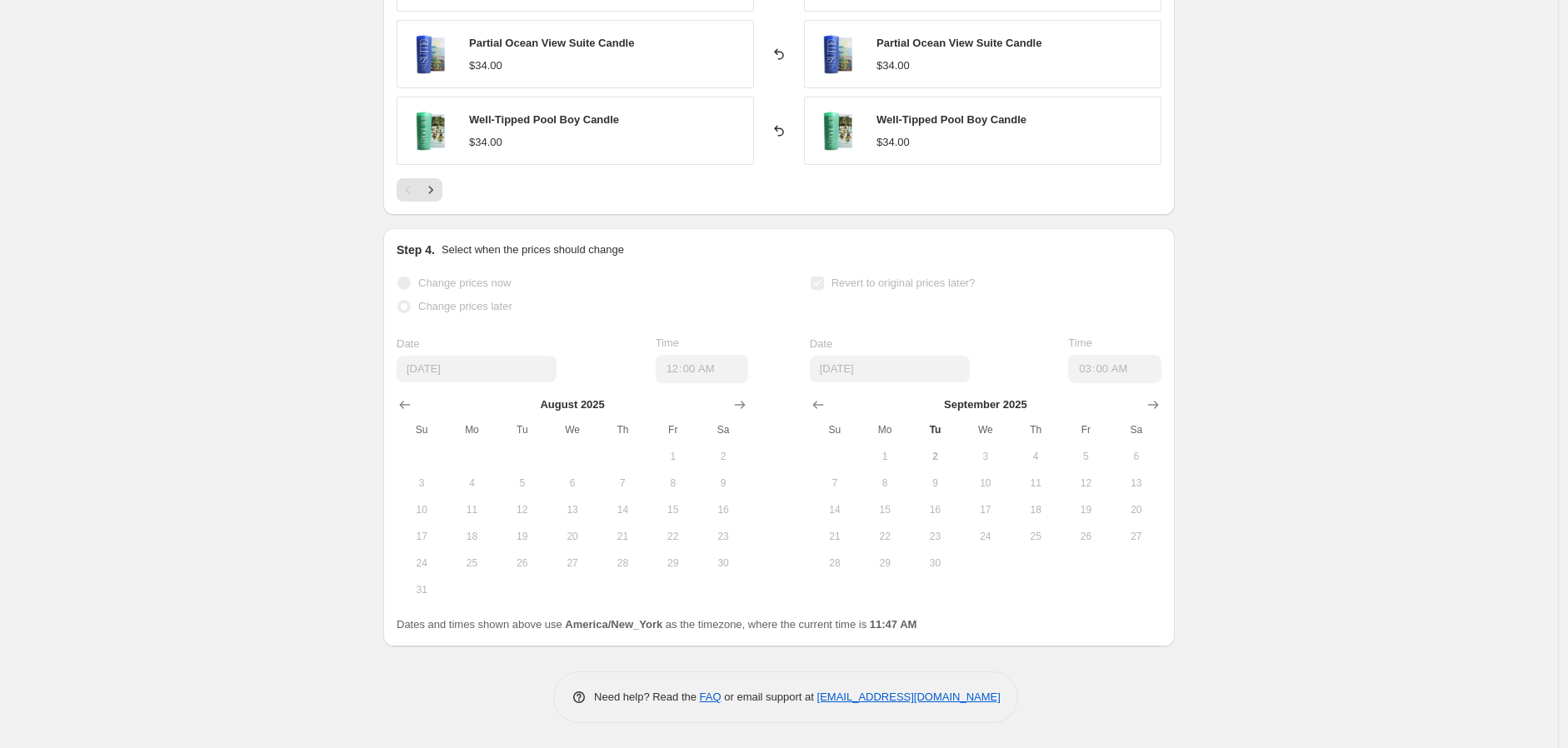
drag, startPoint x: 318, startPoint y: 407, endPoint x: 329, endPoint y: 415, distance: 13.6
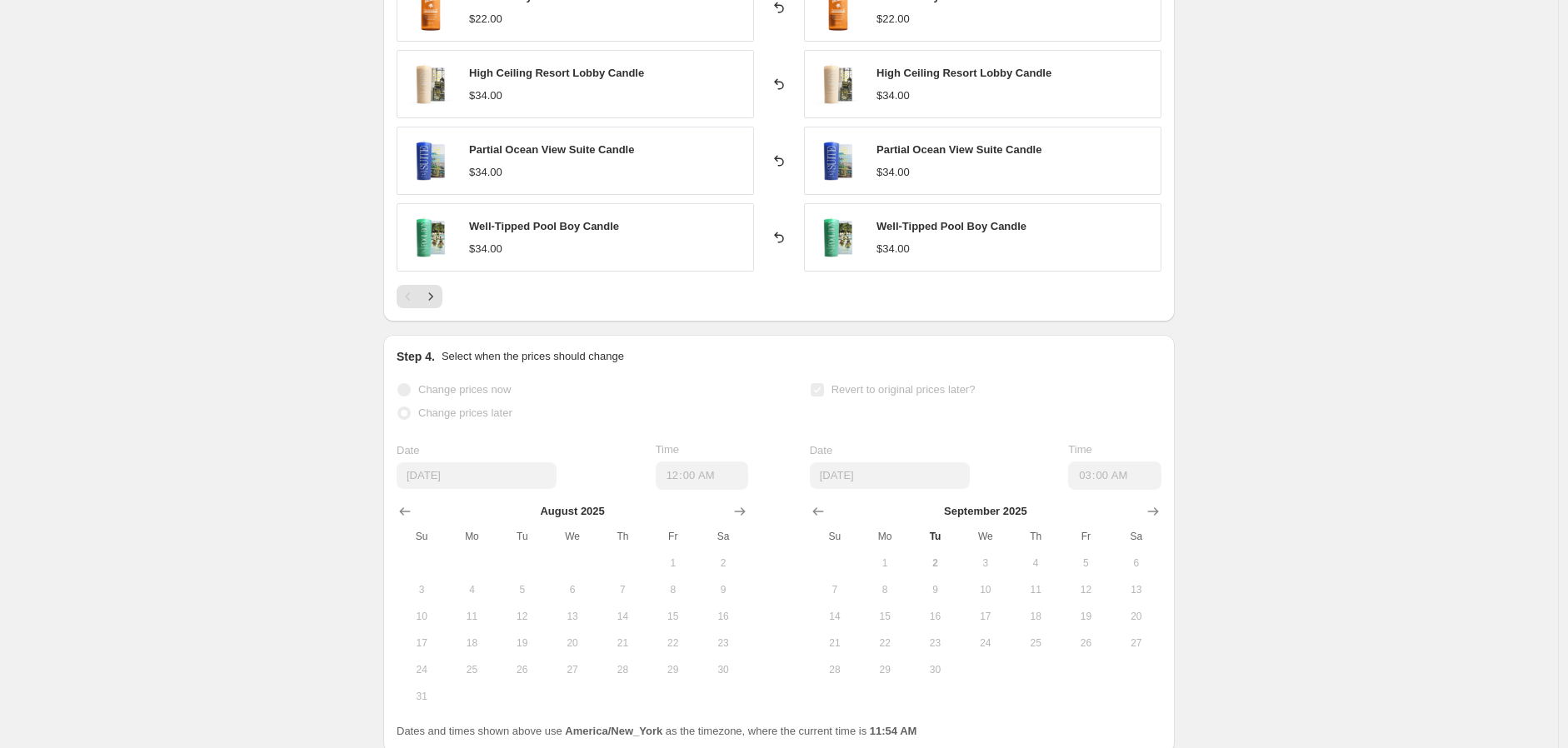
scroll to position [1098, 0]
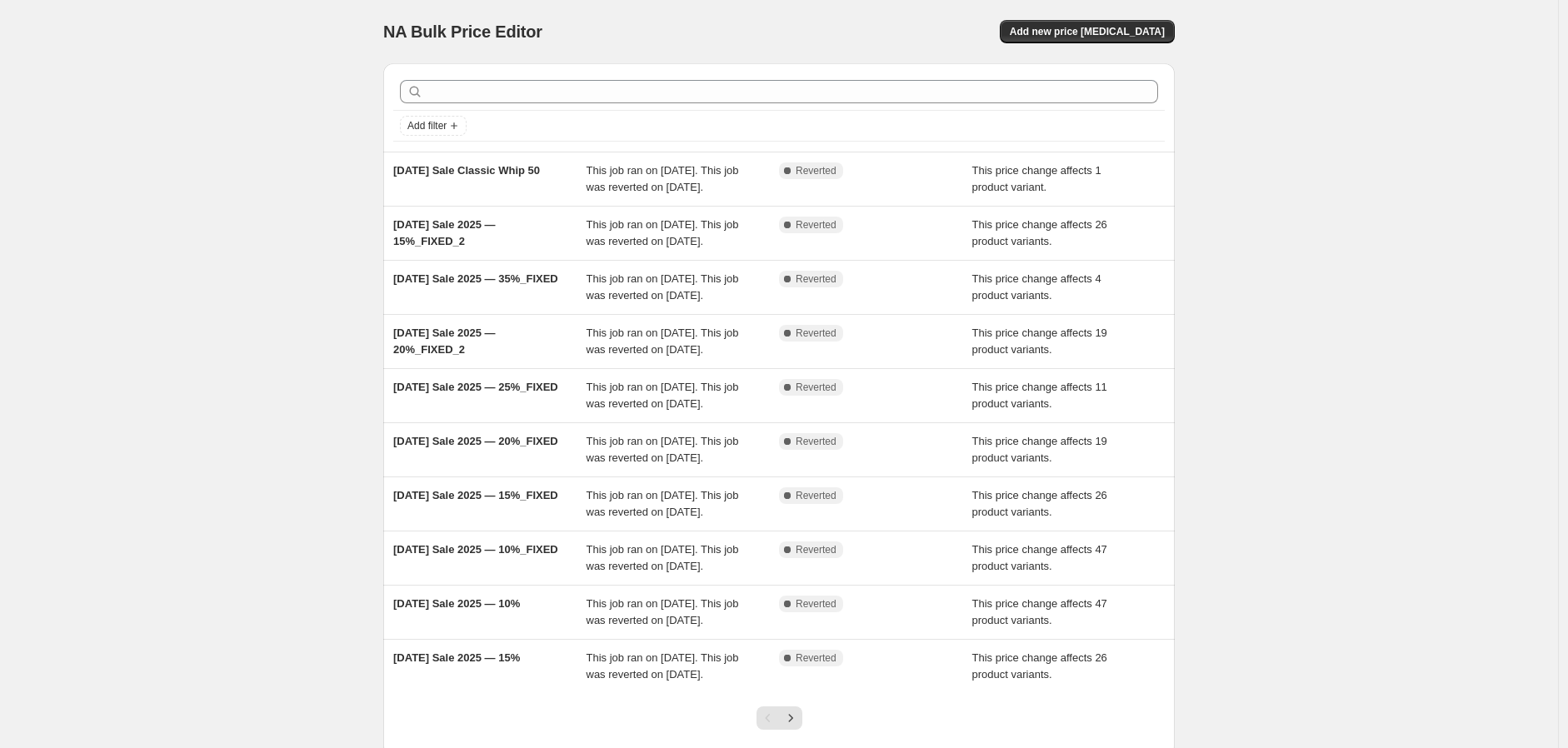
click at [1389, 135] on div "NA Bulk Price Editor. This page is ready NA Bulk Price Editor Add new price [ME…" at bounding box center [779, 429] width 1558 height 858
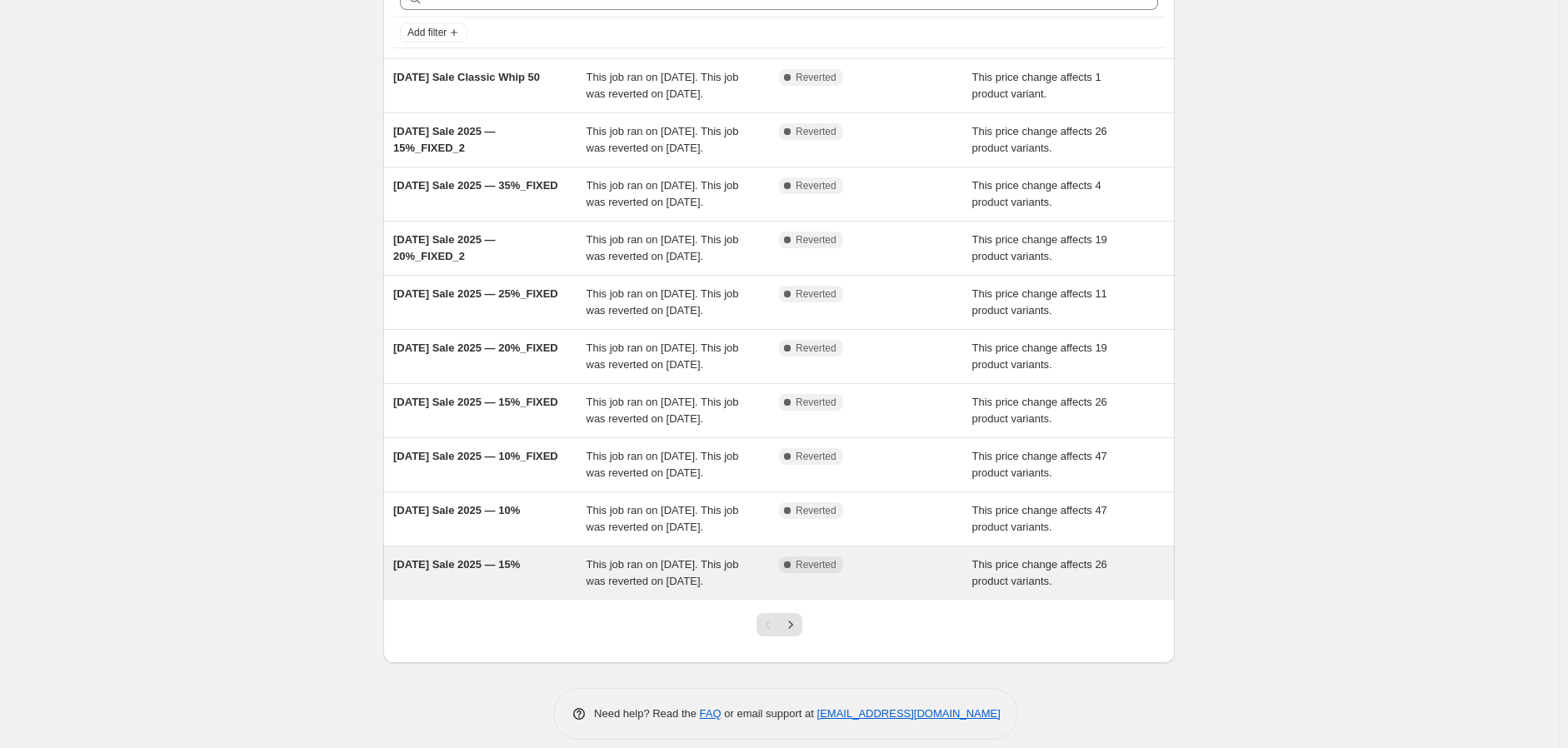
scroll to position [92, 0]
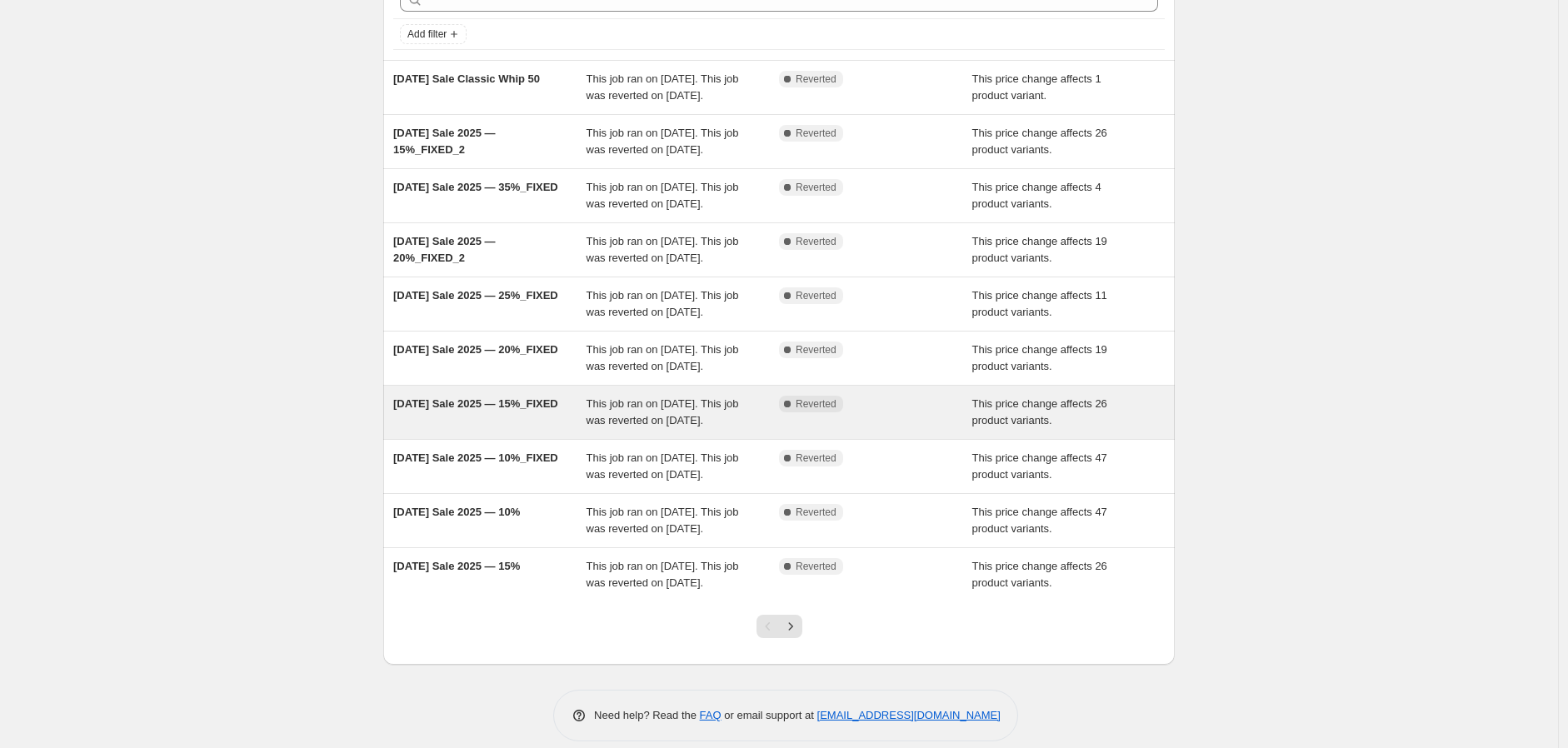
click at [697, 426] on span "This job ran on [DATE]. This job was reverted on [DATE]." at bounding box center [662, 412] width 152 height 29
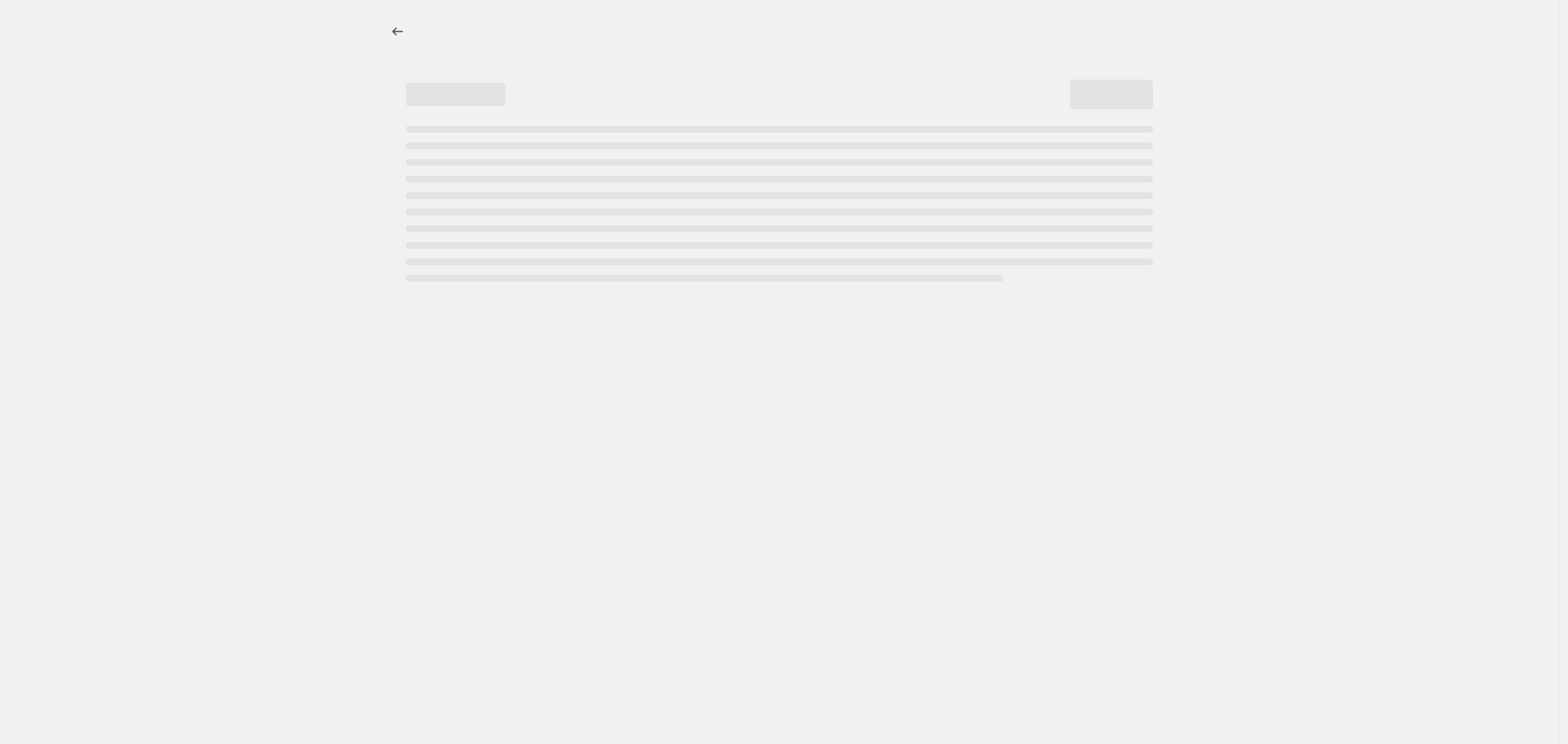
select select "no_change"
select select "pp"
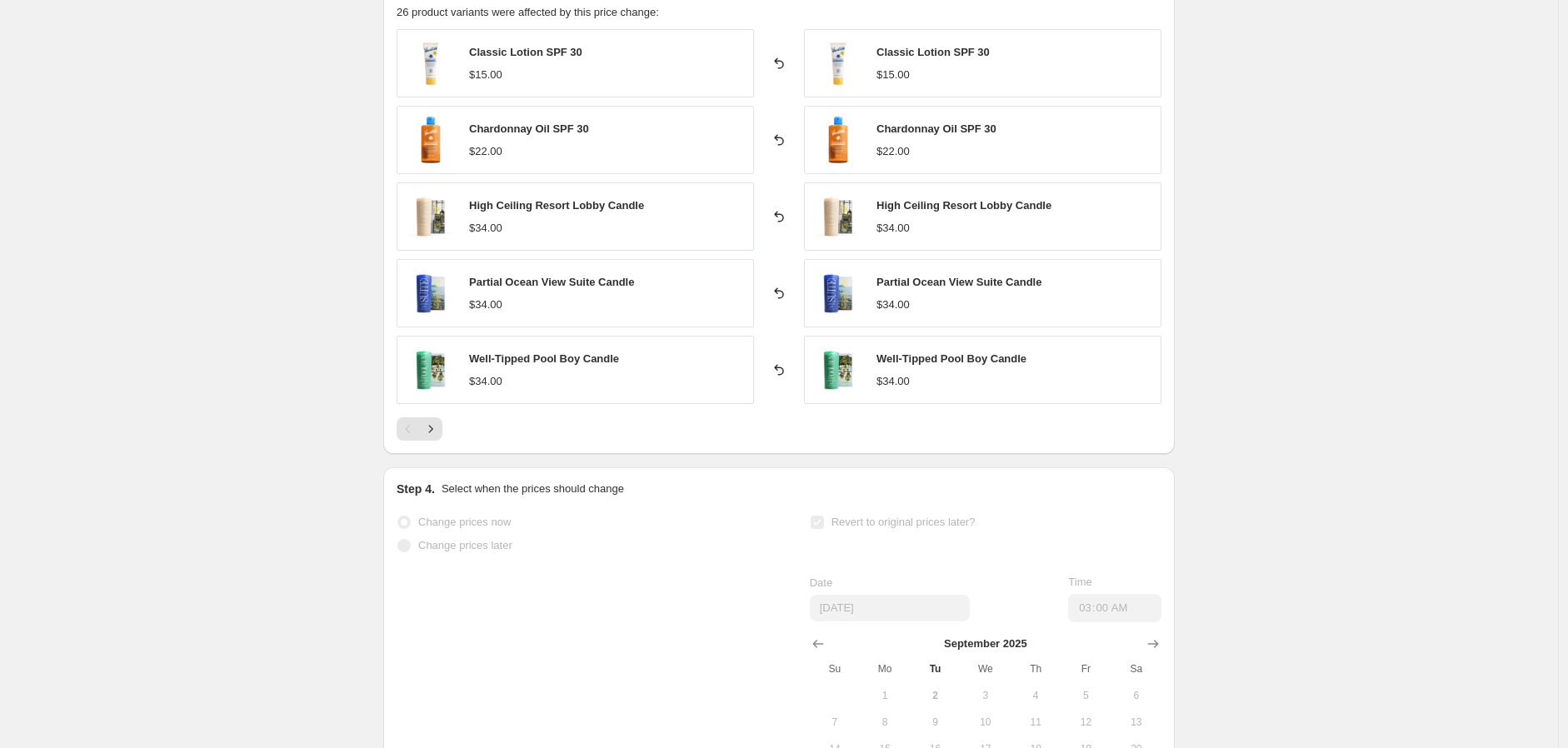
scroll to position [1256, 0]
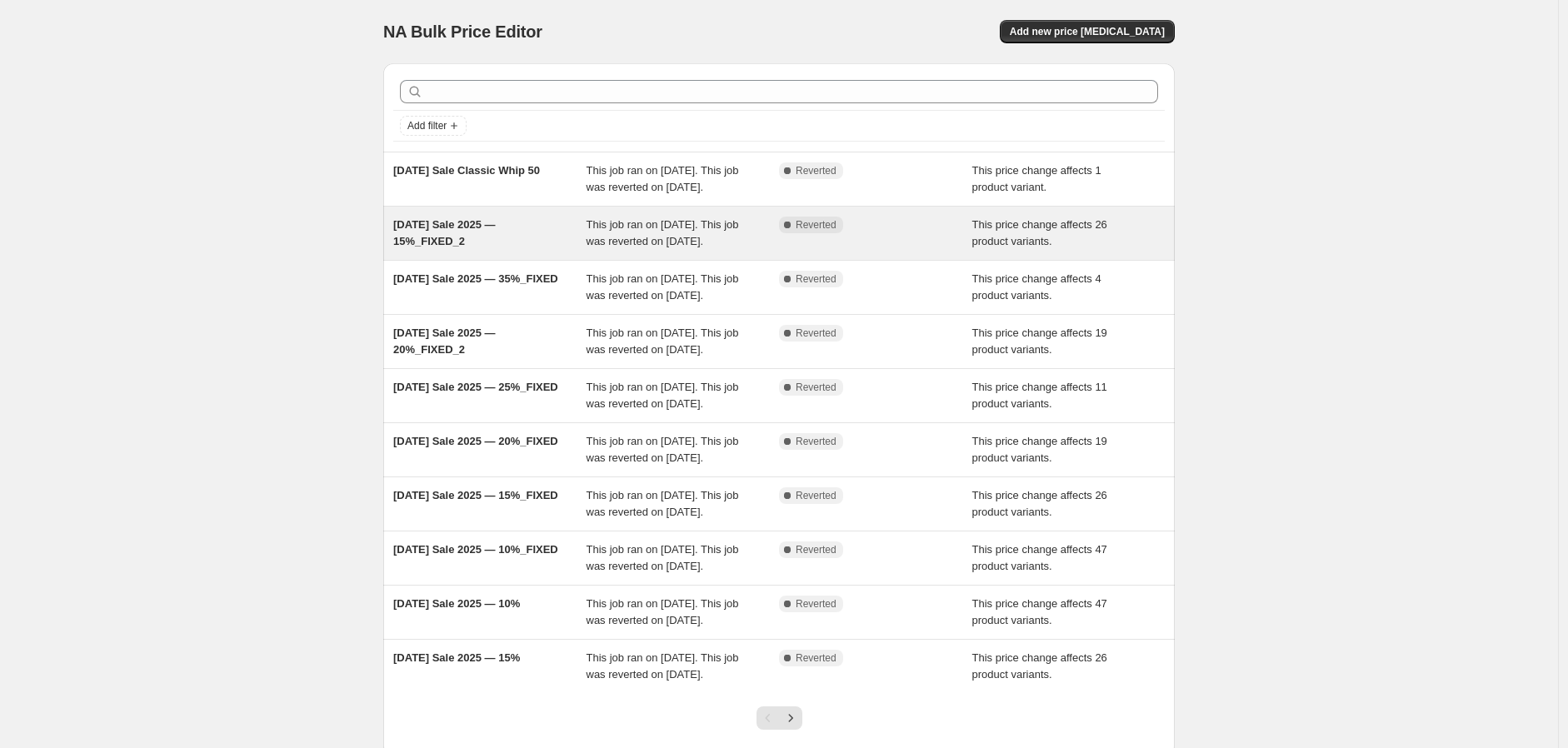
click at [678, 248] on span "This job ran on [DATE]. This job was reverted on [DATE]." at bounding box center [662, 232] width 152 height 29
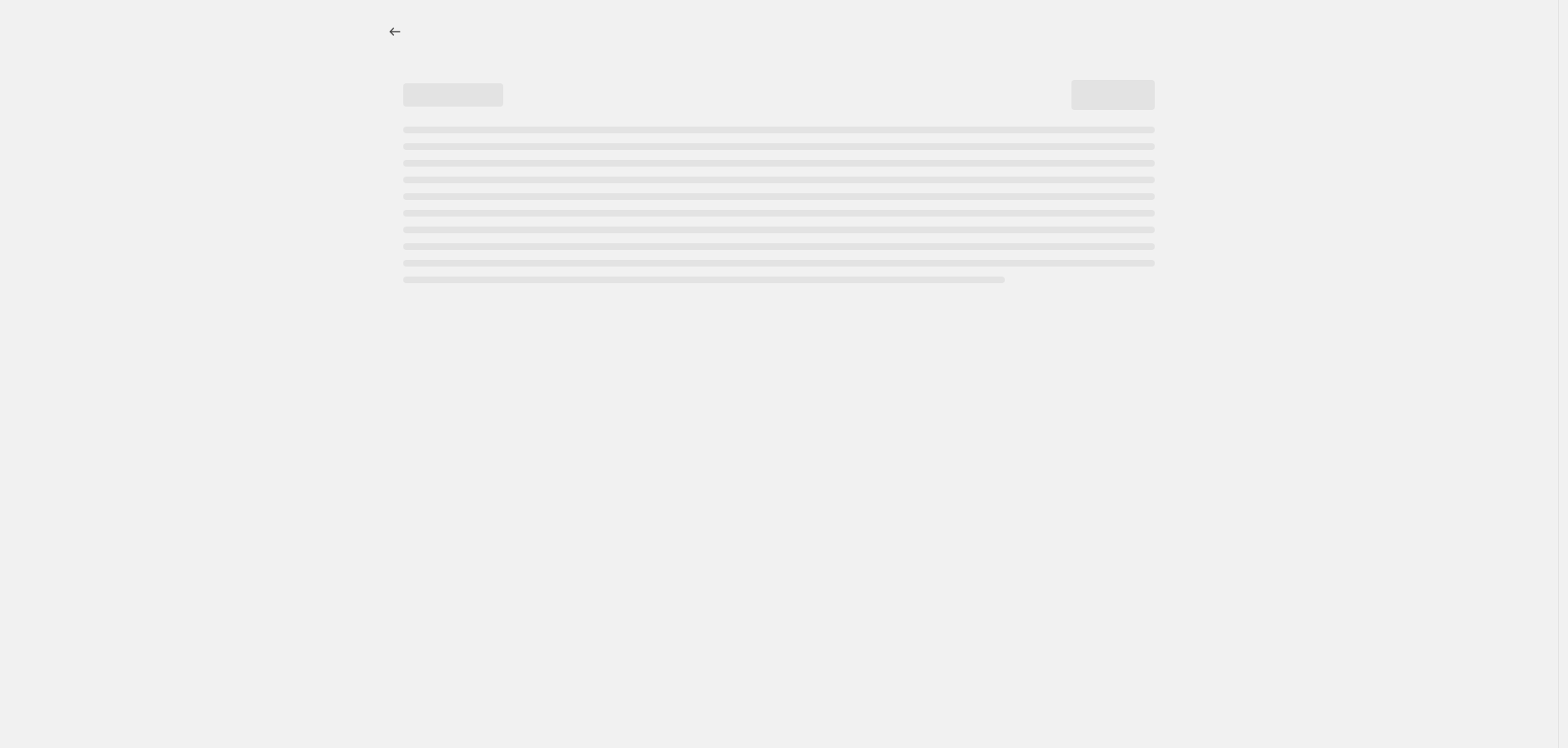
select select "no_change"
select select "pp"
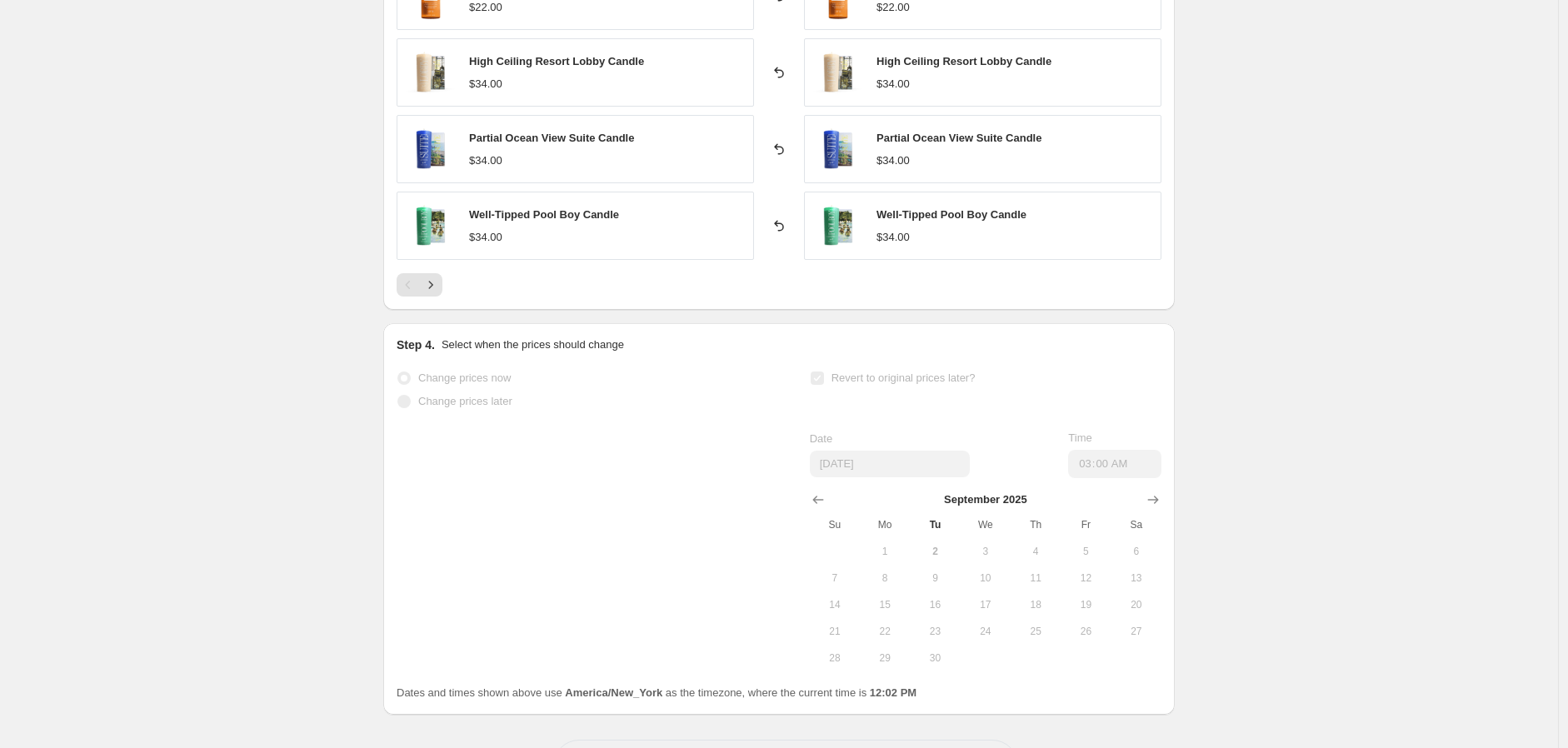
scroll to position [1349, 0]
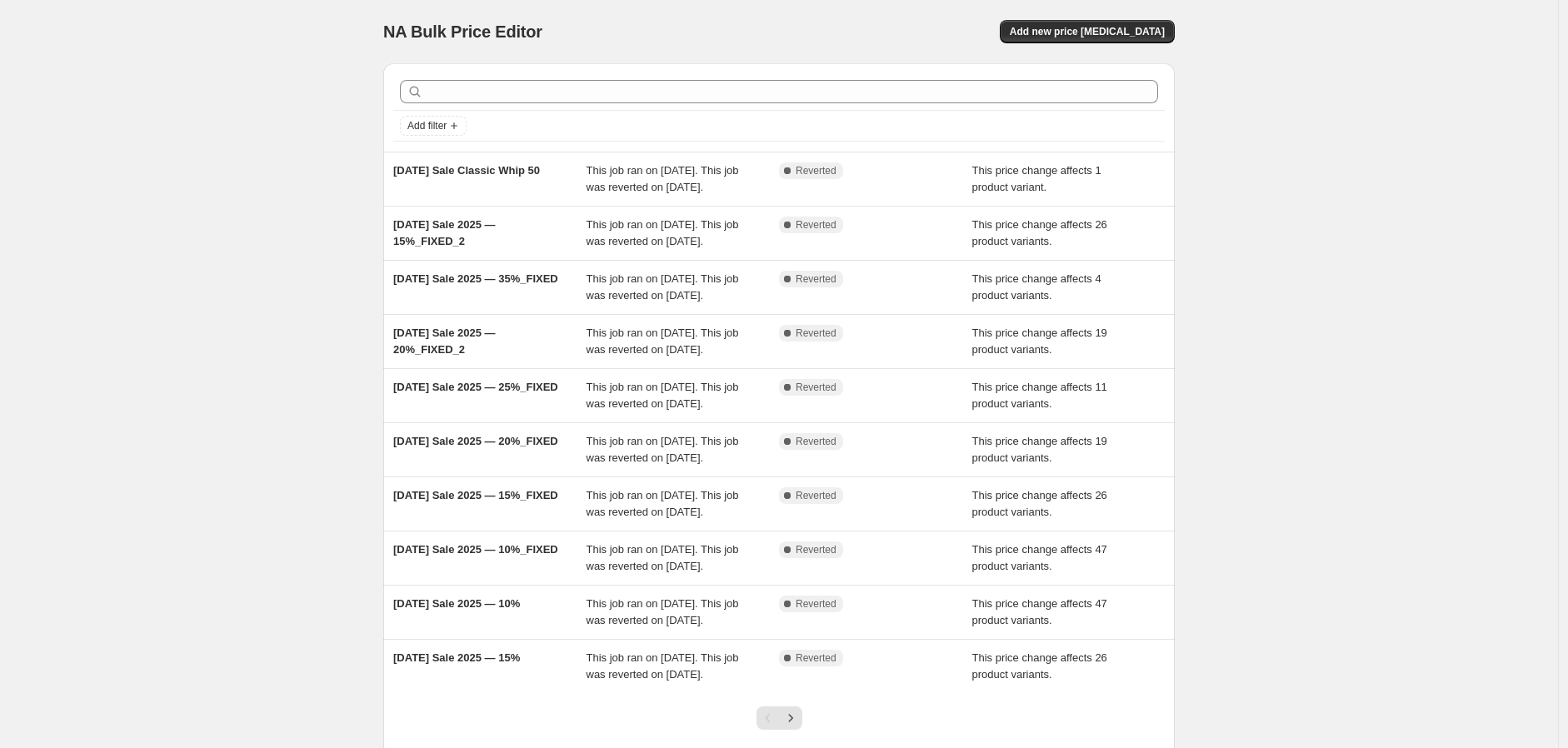
drag, startPoint x: 181, startPoint y: 158, endPoint x: 137, endPoint y: 168, distance: 45.1
click at [169, 167] on div "NA Bulk Price Editor. This page is ready NA Bulk Price Editor Add new price [ME…" at bounding box center [779, 429] width 1558 height 858
